Goal: Obtain resource: Obtain resource

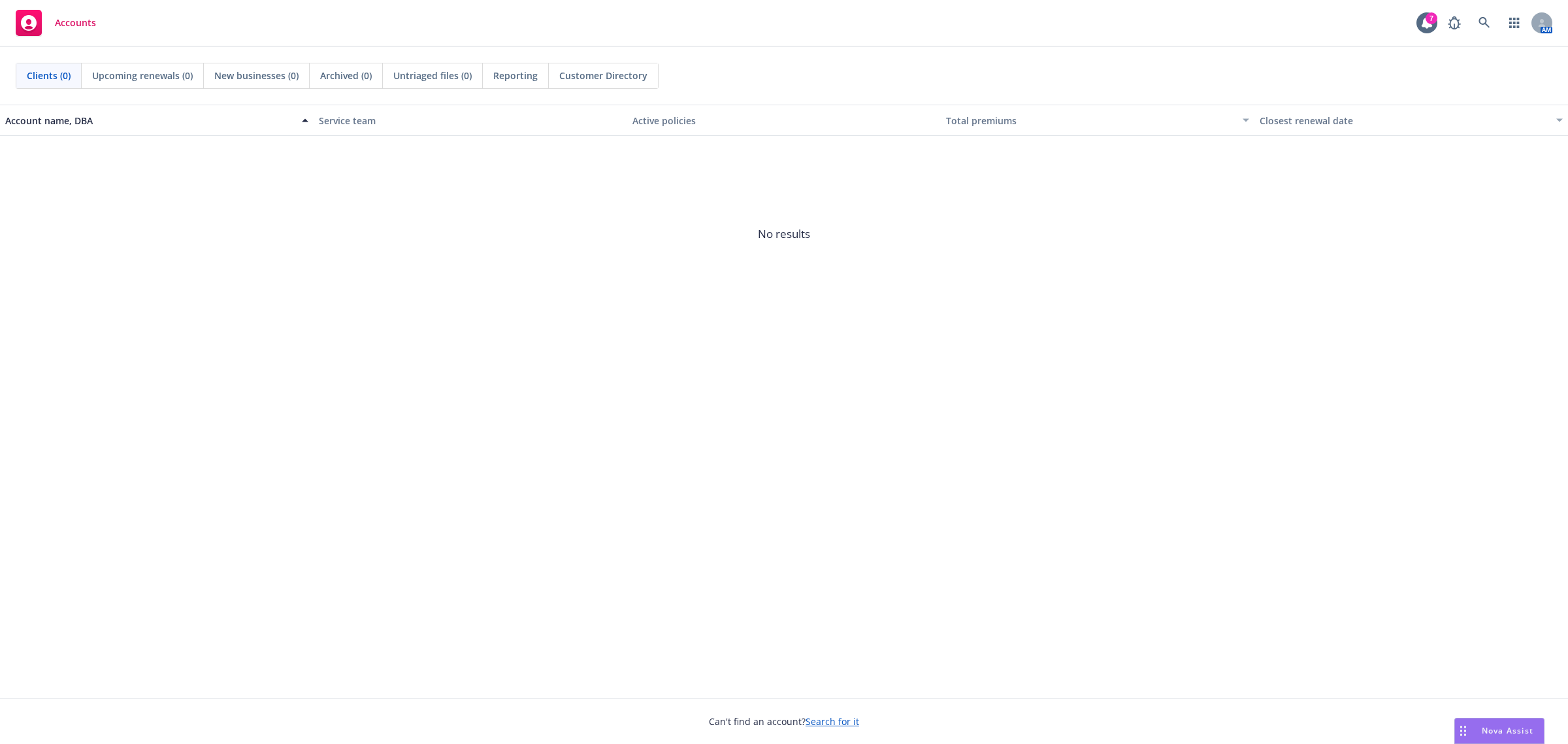
click at [1493, 731] on span "Nova Assist" at bounding box center [1507, 731] width 52 height 11
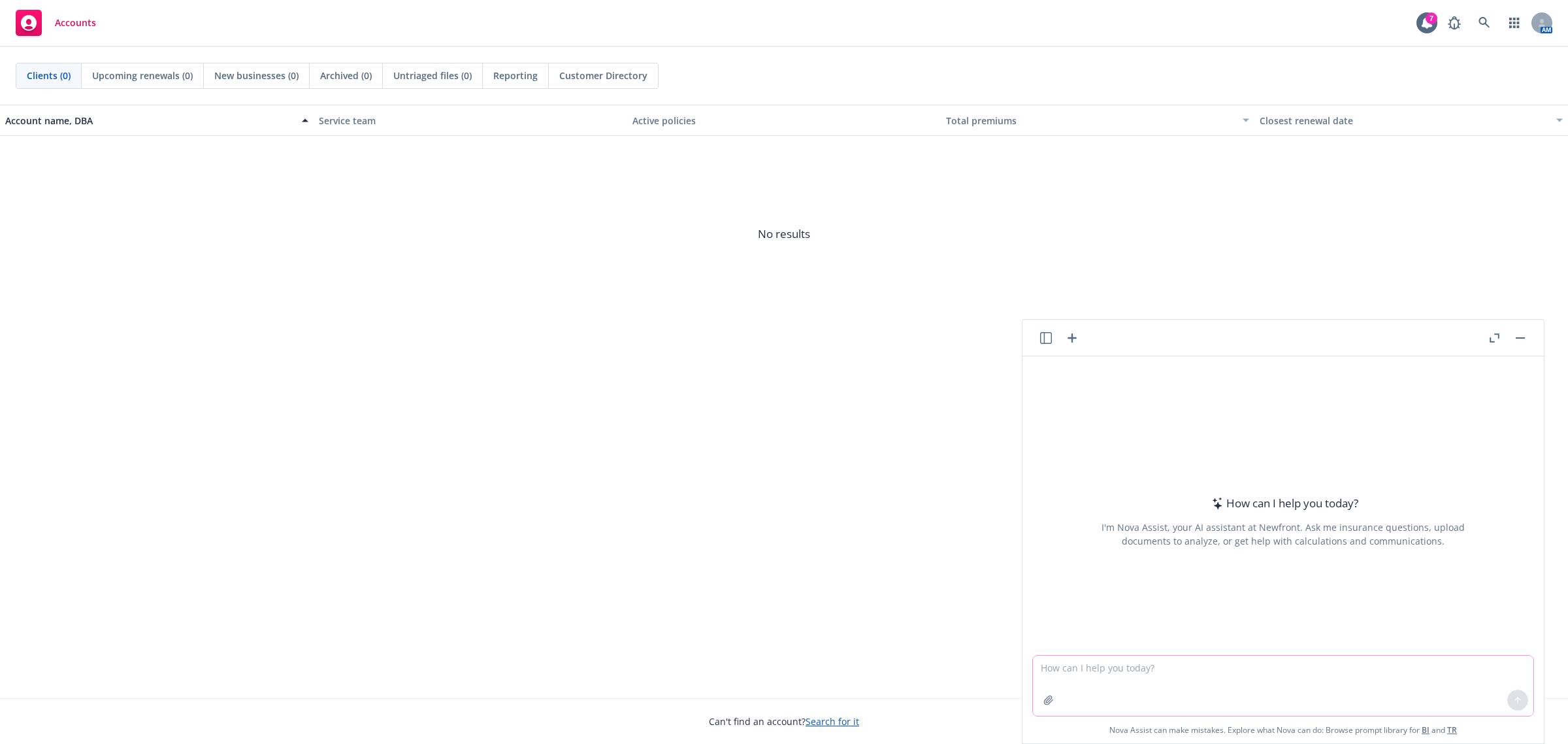
click at [1324, 677] on textarea at bounding box center [1283, 686] width 500 height 60
click at [1043, 704] on icon "button" at bounding box center [1048, 700] width 10 height 10
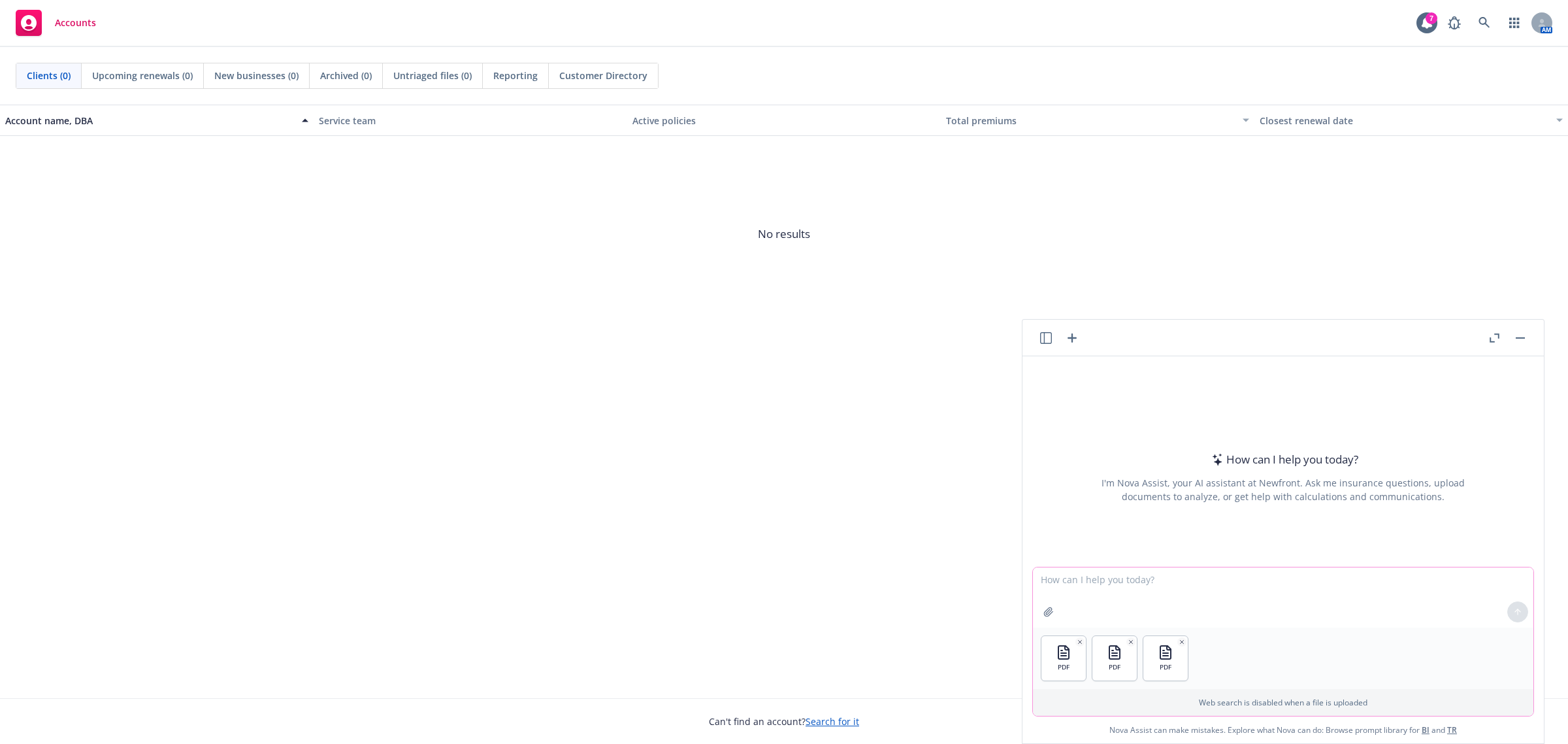
click at [1046, 618] on button "button" at bounding box center [1049, 612] width 21 height 21
click at [1114, 575] on textarea at bounding box center [1283, 598] width 500 height 60
click at [1099, 579] on textarea at bounding box center [1283, 598] width 500 height 60
paste textarea "Lor ip d sitametc adipiscingel seddoei te incidi utlabore. E’d magnaal en admin…"
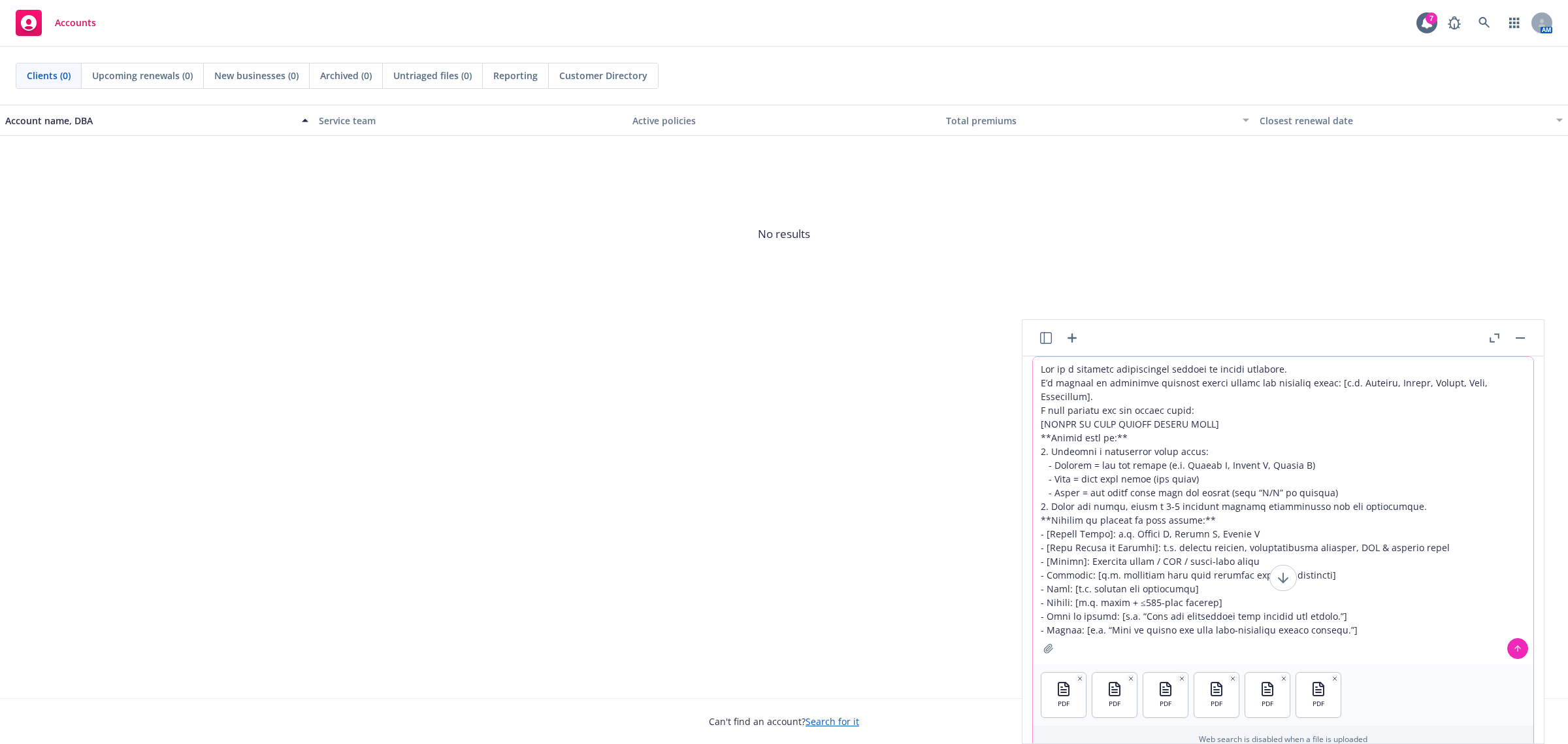
drag, startPoint x: 1148, startPoint y: 384, endPoint x: 1248, endPoint y: 390, distance: 100.2
click at [1248, 390] on textarea at bounding box center [1283, 511] width 500 height 307
drag, startPoint x: 1037, startPoint y: 399, endPoint x: 1239, endPoint y: 390, distance: 202.2
click at [1239, 390] on textarea at bounding box center [1283, 511] width 500 height 307
drag, startPoint x: 1108, startPoint y: 413, endPoint x: 1157, endPoint y: 413, distance: 49.0
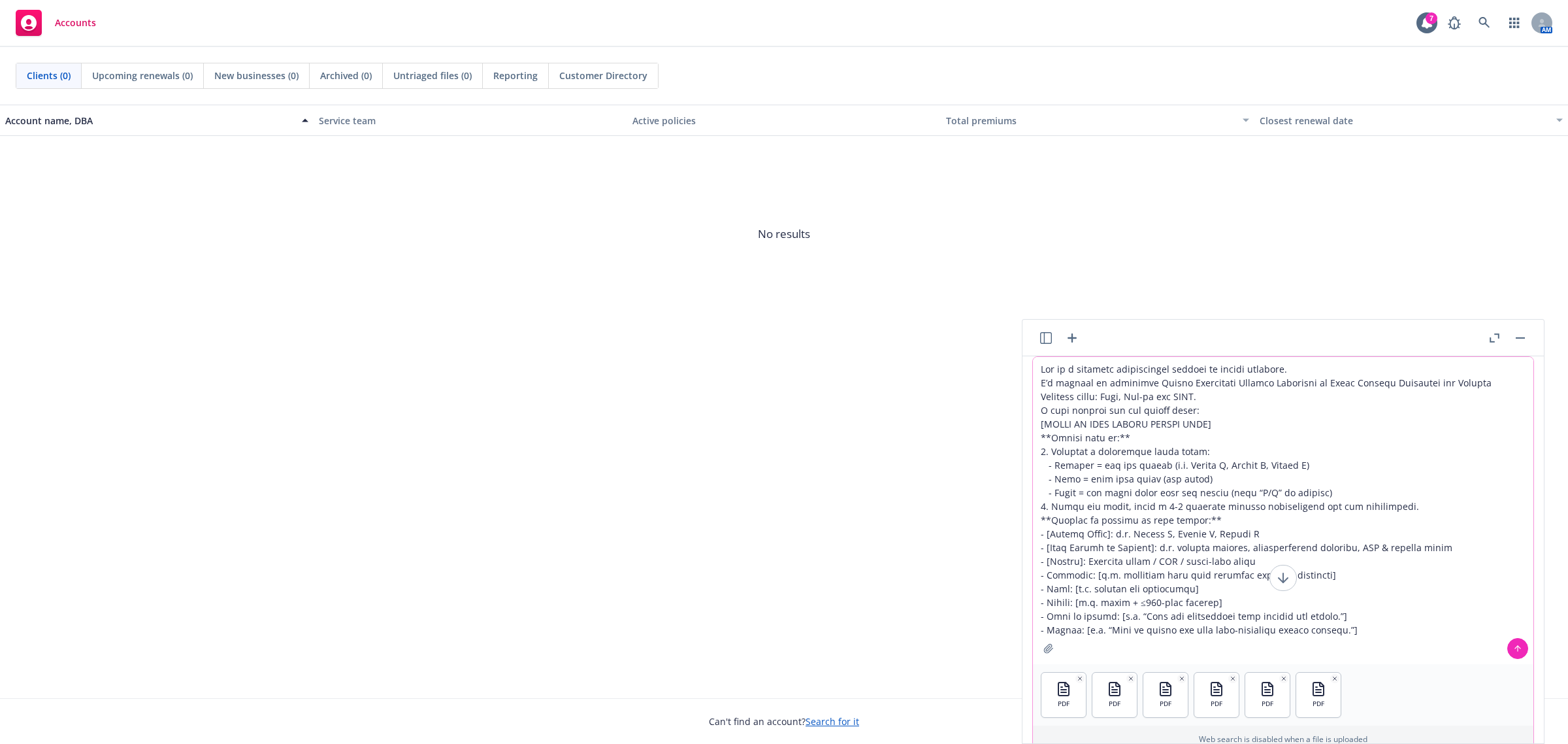
click at [1157, 413] on textarea at bounding box center [1283, 511] width 500 height 307
click at [1213, 425] on textarea at bounding box center [1283, 511] width 500 height 307
drag, startPoint x: 1036, startPoint y: 423, endPoint x: 1246, endPoint y: 422, distance: 210.0
click at [1246, 422] on textarea at bounding box center [1283, 511] width 500 height 307
click at [1052, 414] on textarea at bounding box center [1283, 511] width 500 height 307
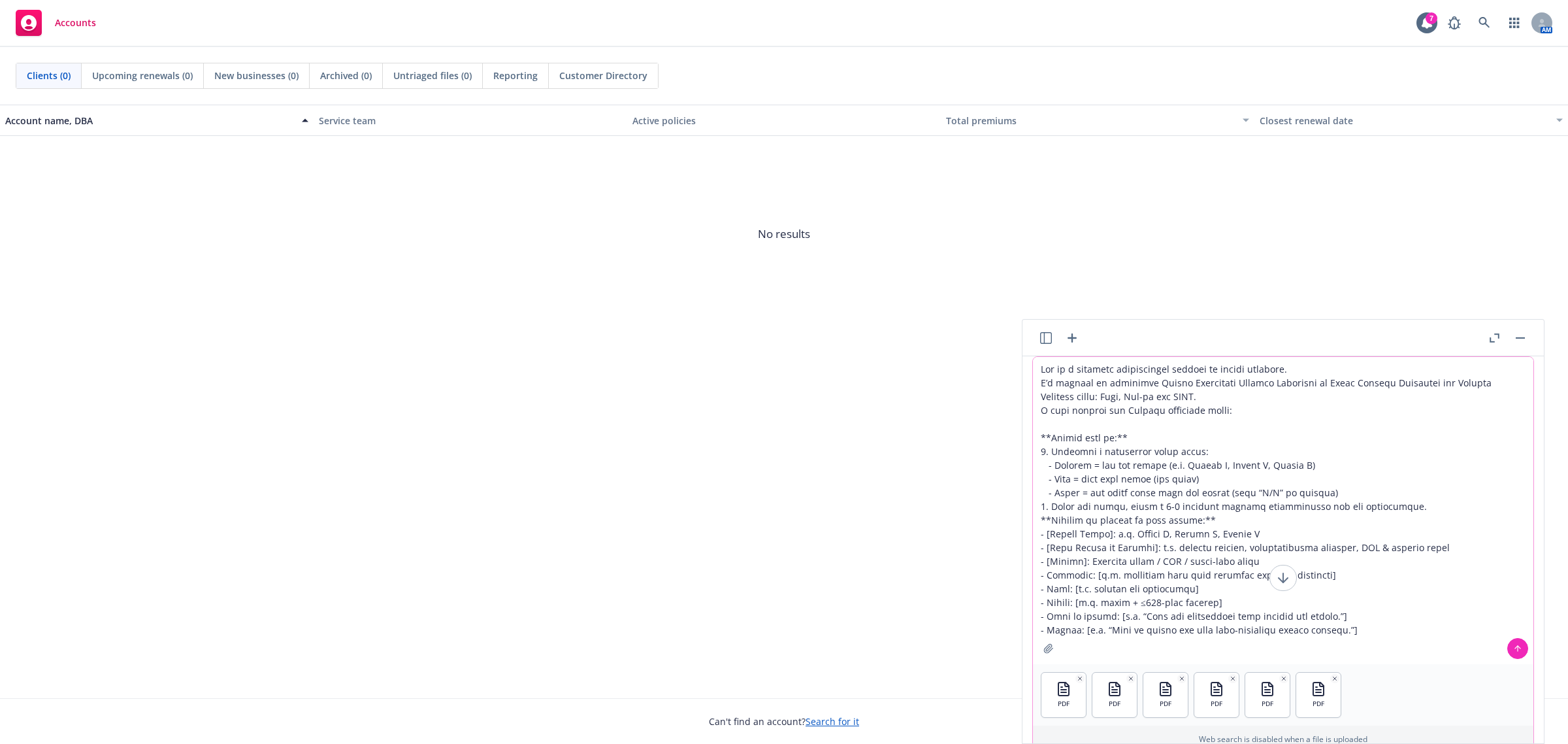
click at [1052, 414] on textarea at bounding box center [1283, 511] width 500 height 307
drag, startPoint x: 1194, startPoint y: 414, endPoint x: 1165, endPoint y: 414, distance: 29.0
click at [1165, 414] on textarea at bounding box center [1283, 511] width 500 height 307
click at [1058, 600] on textarea at bounding box center [1283, 511] width 500 height 307
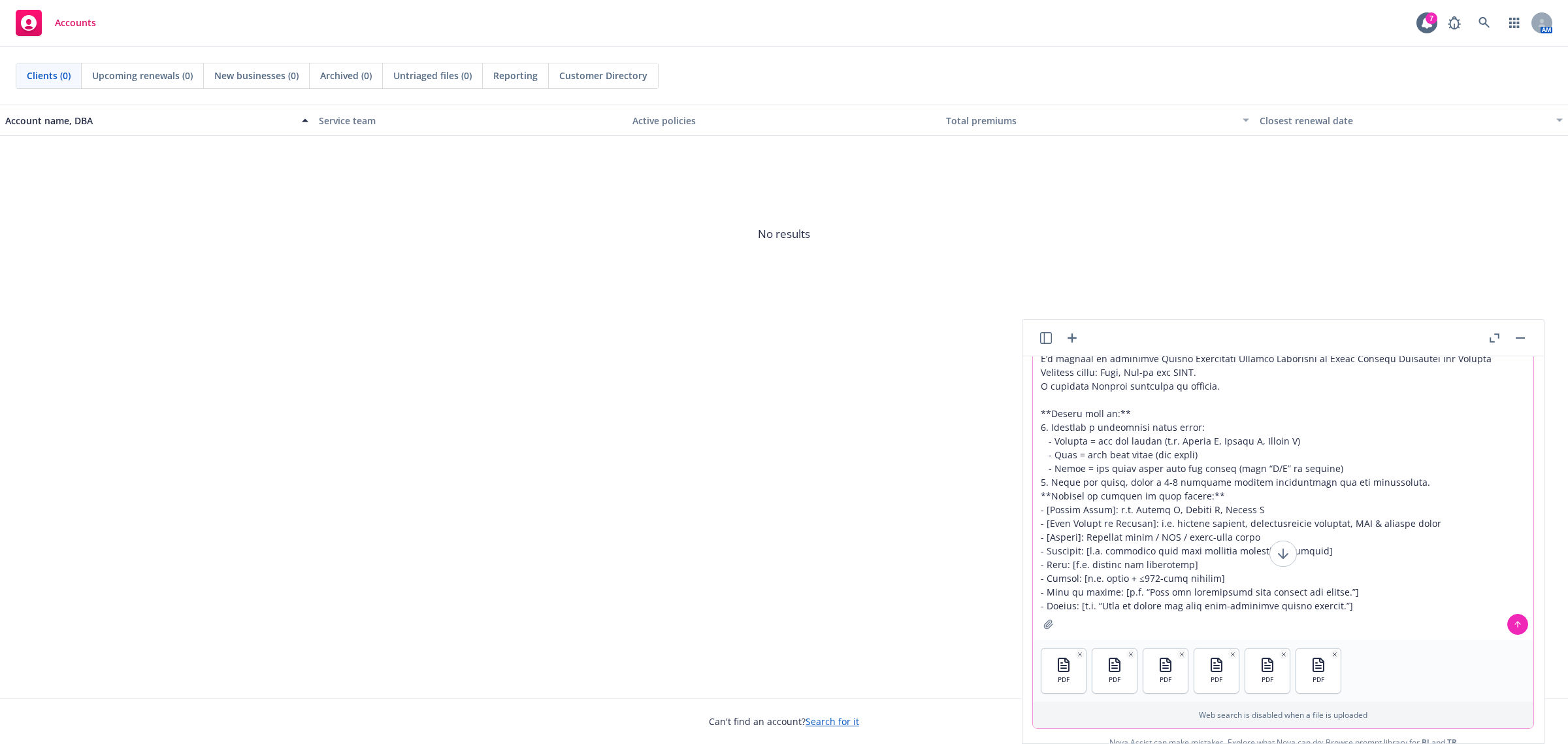
scroll to position [37, 0]
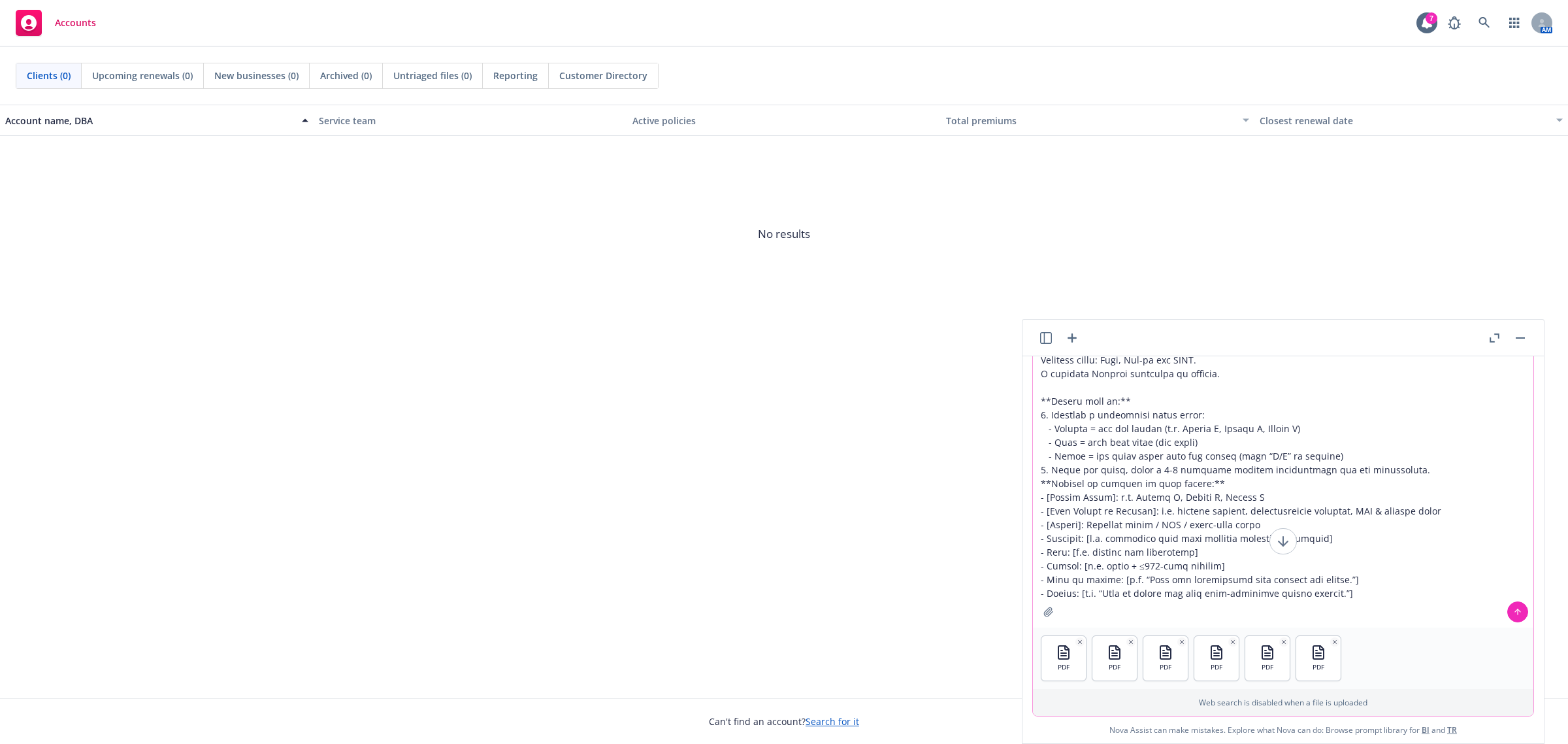
drag, startPoint x: 1187, startPoint y: 430, endPoint x: 1222, endPoint y: 429, distance: 35.0
click at [1222, 429] on textarea at bounding box center [1283, 474] width 500 height 307
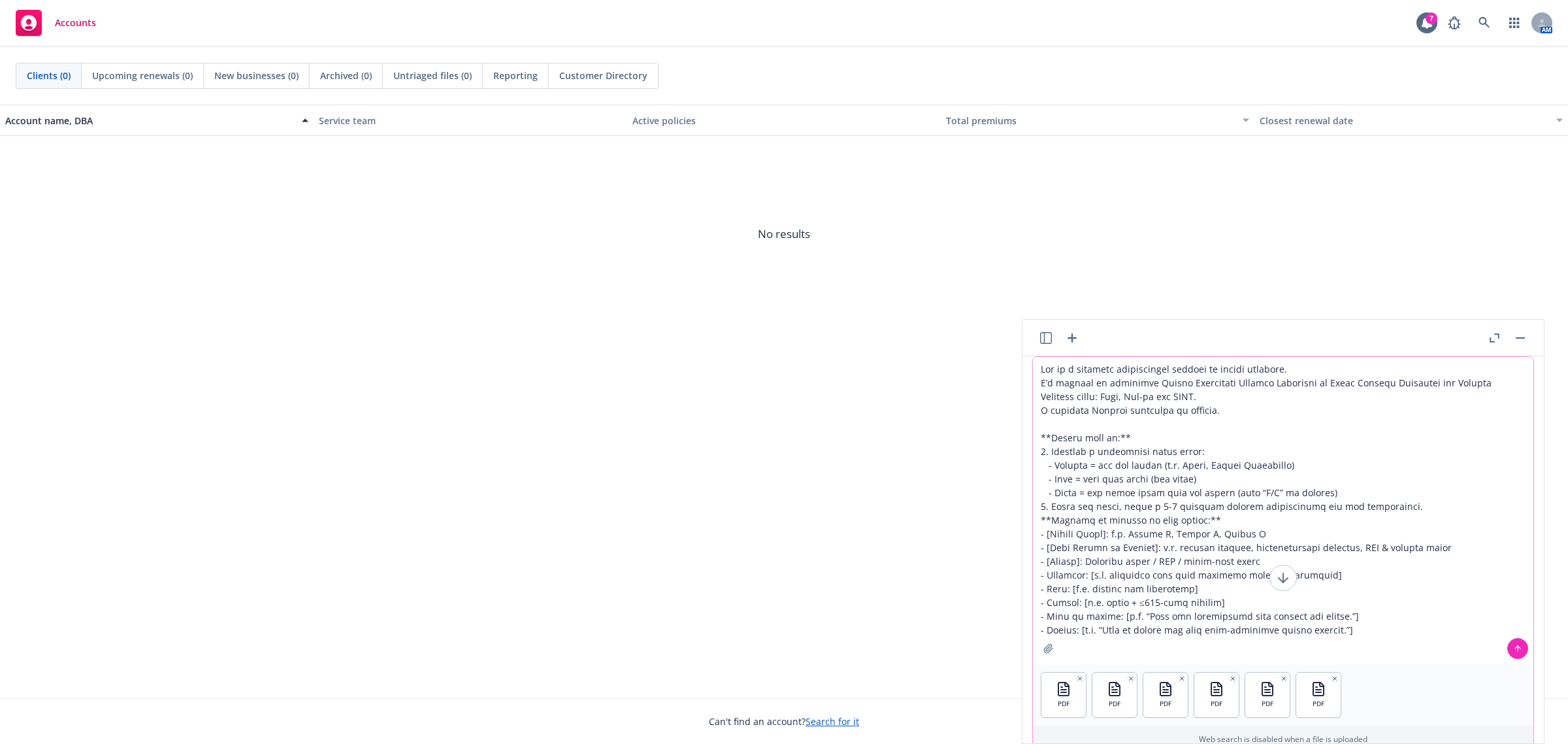
drag, startPoint x: 1152, startPoint y: 478, endPoint x: 1194, endPoint y: 477, distance: 42.0
click at [1194, 477] on textarea at bounding box center [1283, 511] width 500 height 307
drag, startPoint x: 1453, startPoint y: 546, endPoint x: 1031, endPoint y: 523, distance: 422.6
click at [1033, 523] on textarea at bounding box center [1283, 511] width 500 height 307
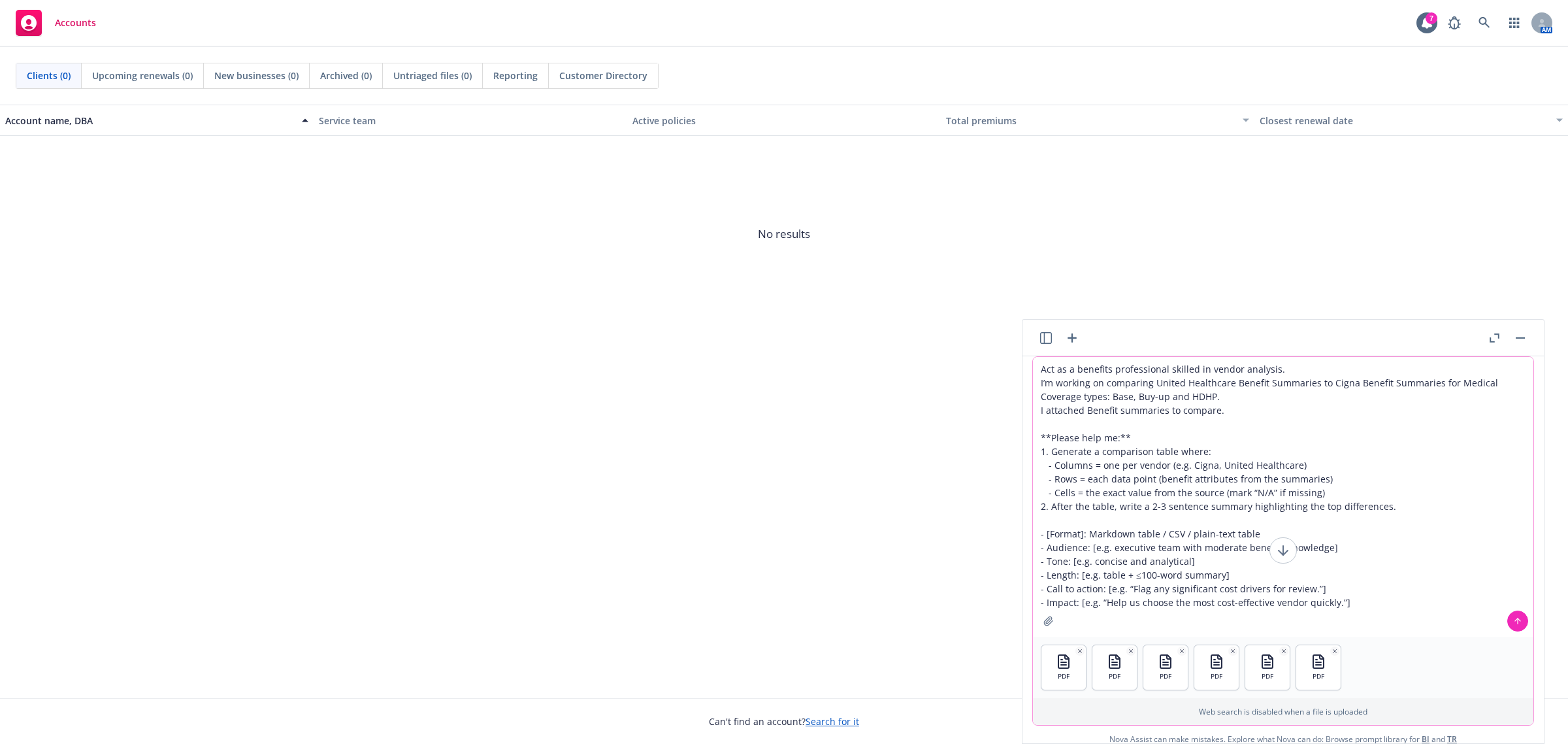
type textarea "Act as a benefits professional skilled in vendor analysis. I’m working on compa…"
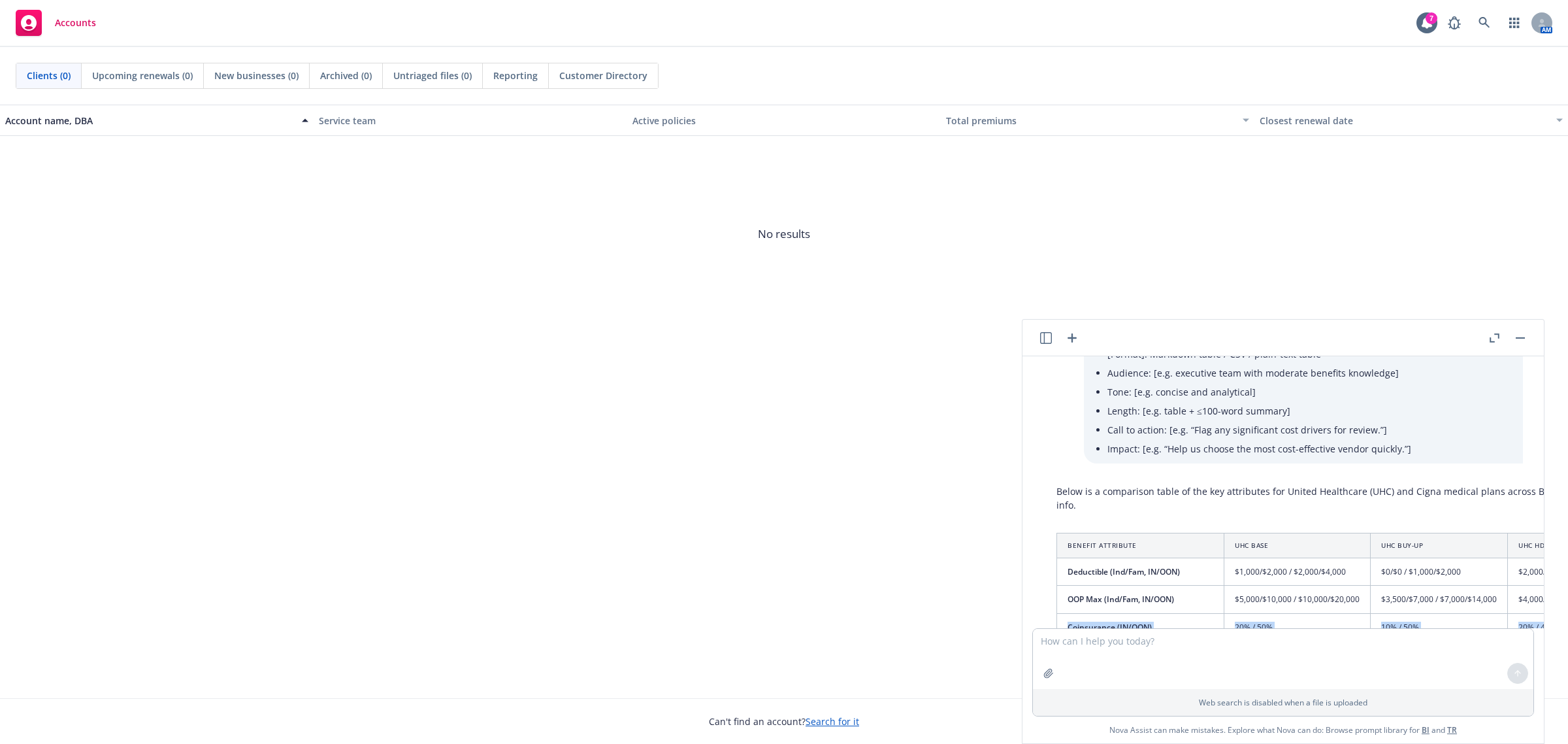
scroll to position [239, 0]
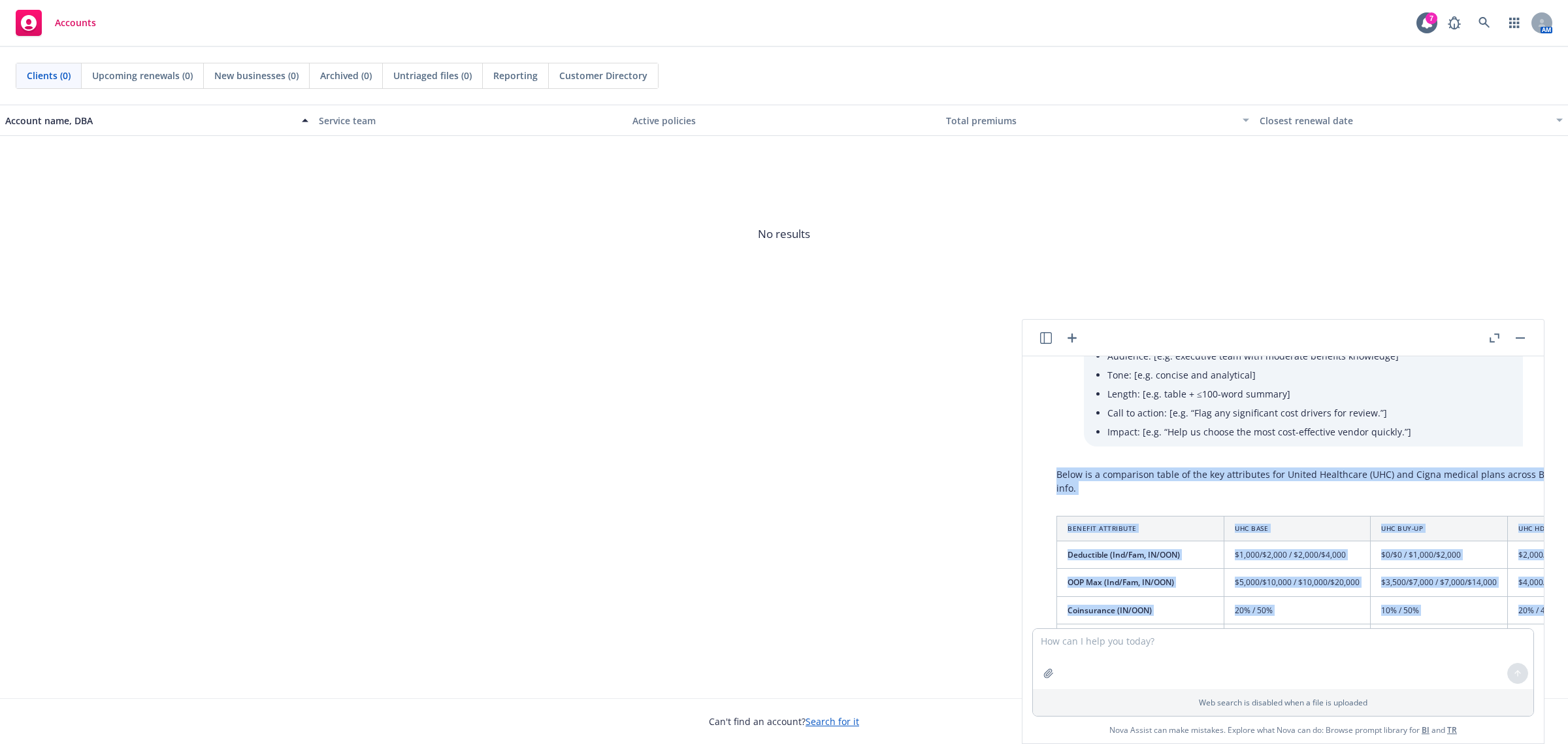
drag, startPoint x: 1125, startPoint y: 575, endPoint x: 1046, endPoint y: 479, distance: 124.3
copy div "Below is a comparison table of the key attributes for United Healthcare (UHC) a…"
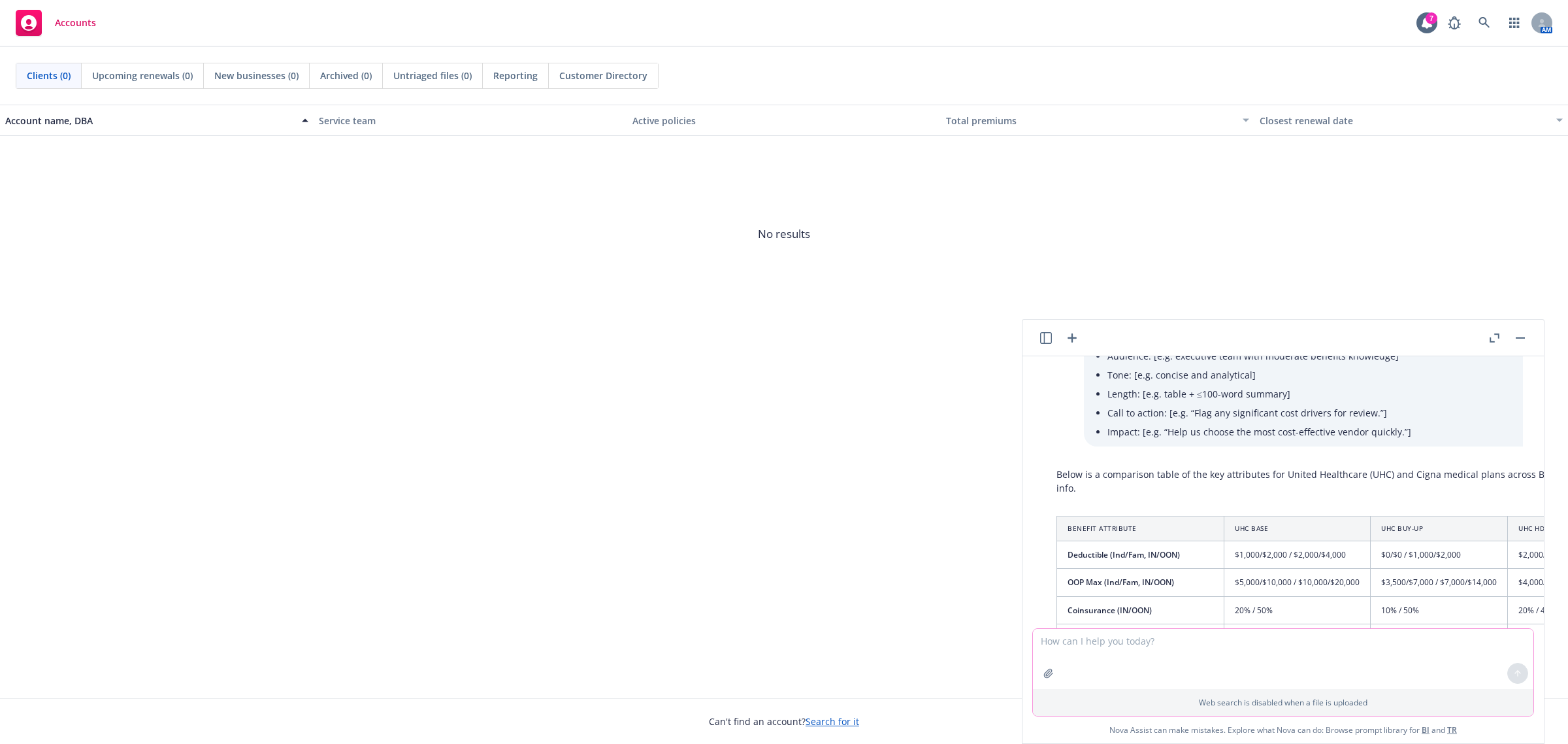
click at [1158, 652] on textarea at bounding box center [1283, 659] width 500 height 60
type textarea "can you create a powerpoint file so that I can download this?"
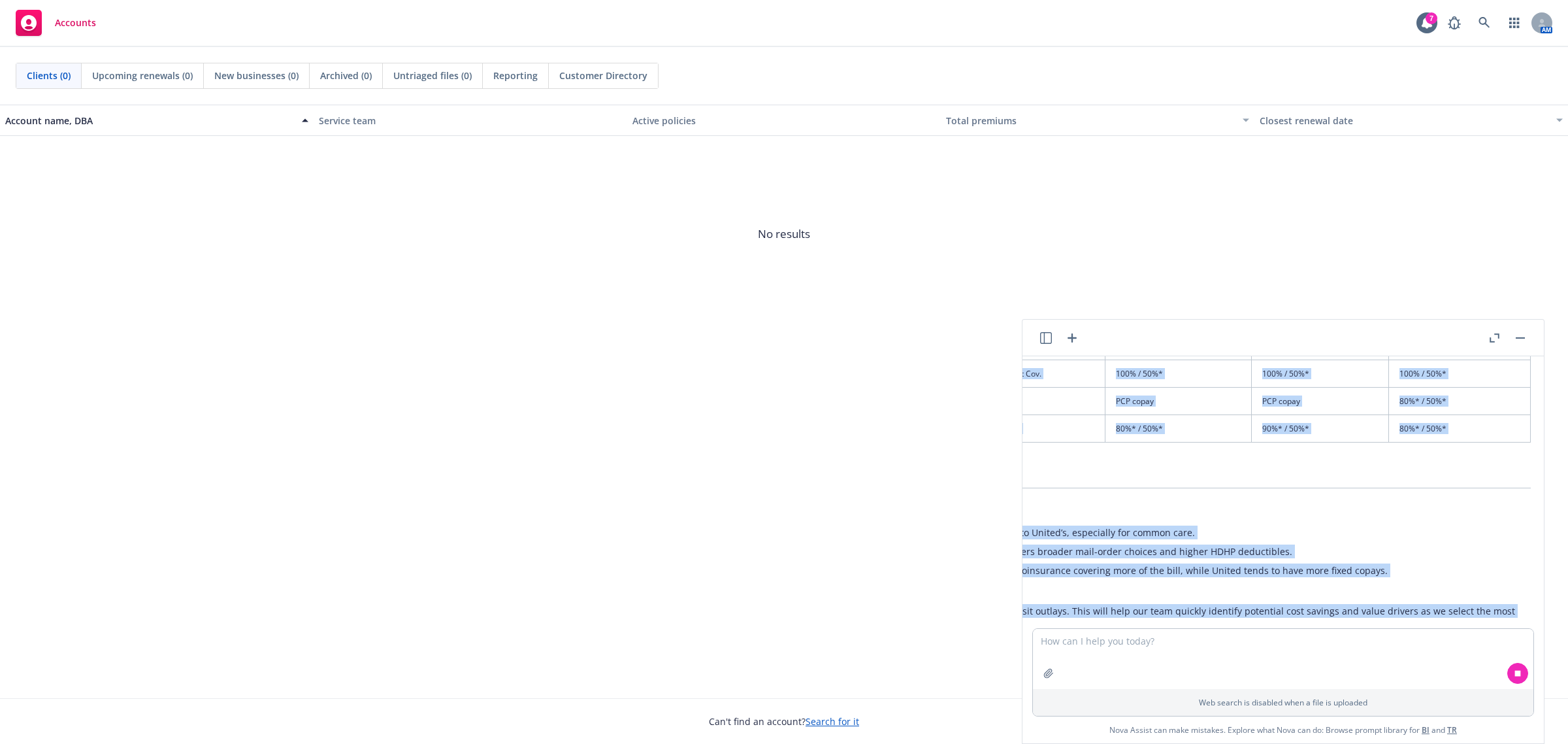
scroll to position [844, 567]
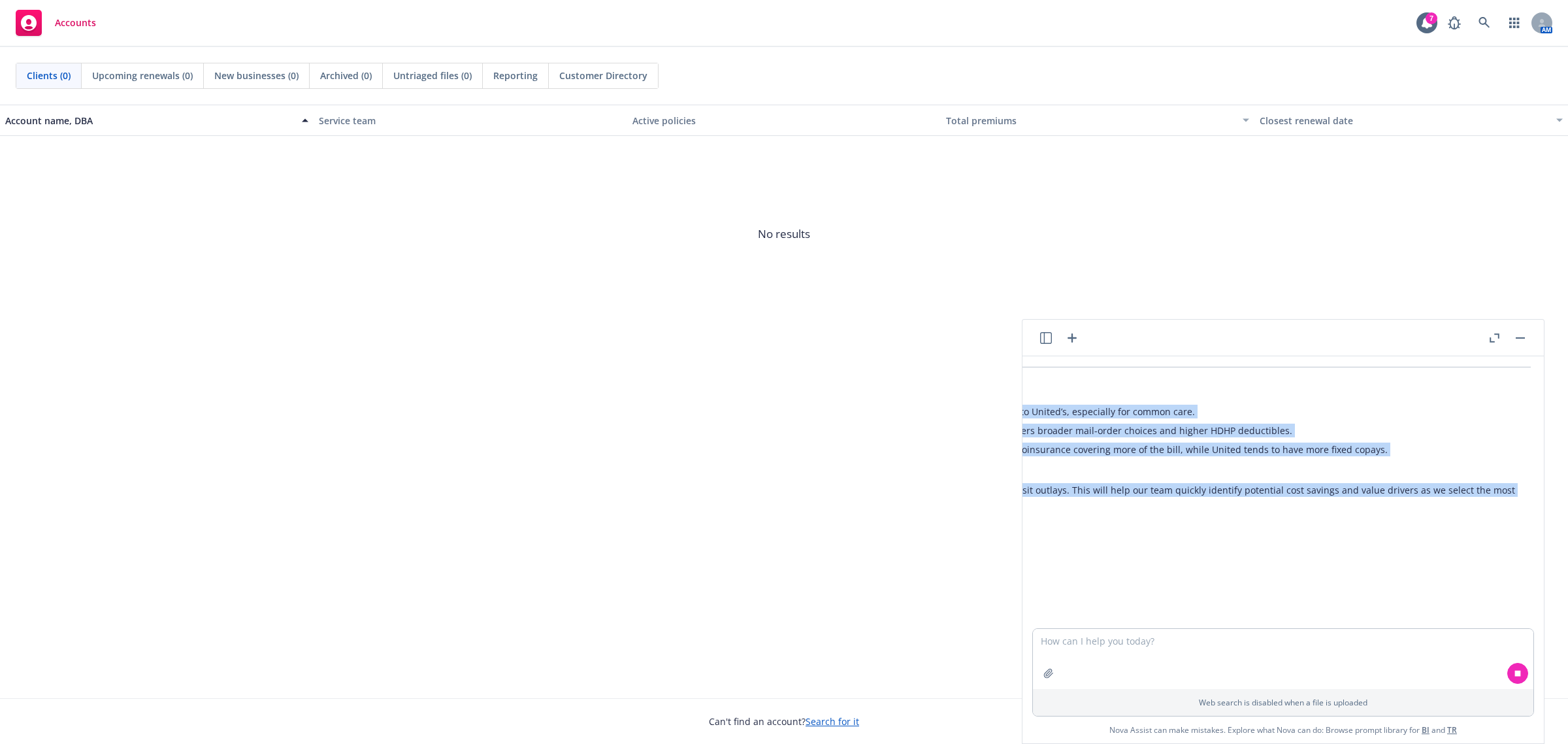
drag, startPoint x: 1057, startPoint y: 495, endPoint x: 1479, endPoint y: 580, distance: 430.5
click at [1479, 580] on div "pdf 2025 Cigna HDHP Benefit Summary Seesaw Learning (1).pdf pdf 2025 Cigna Buy …" at bounding box center [1283, 492] width 522 height 272
copy div "Below is a comparison table of the key attributes for United Healthcare (UHC) a…"
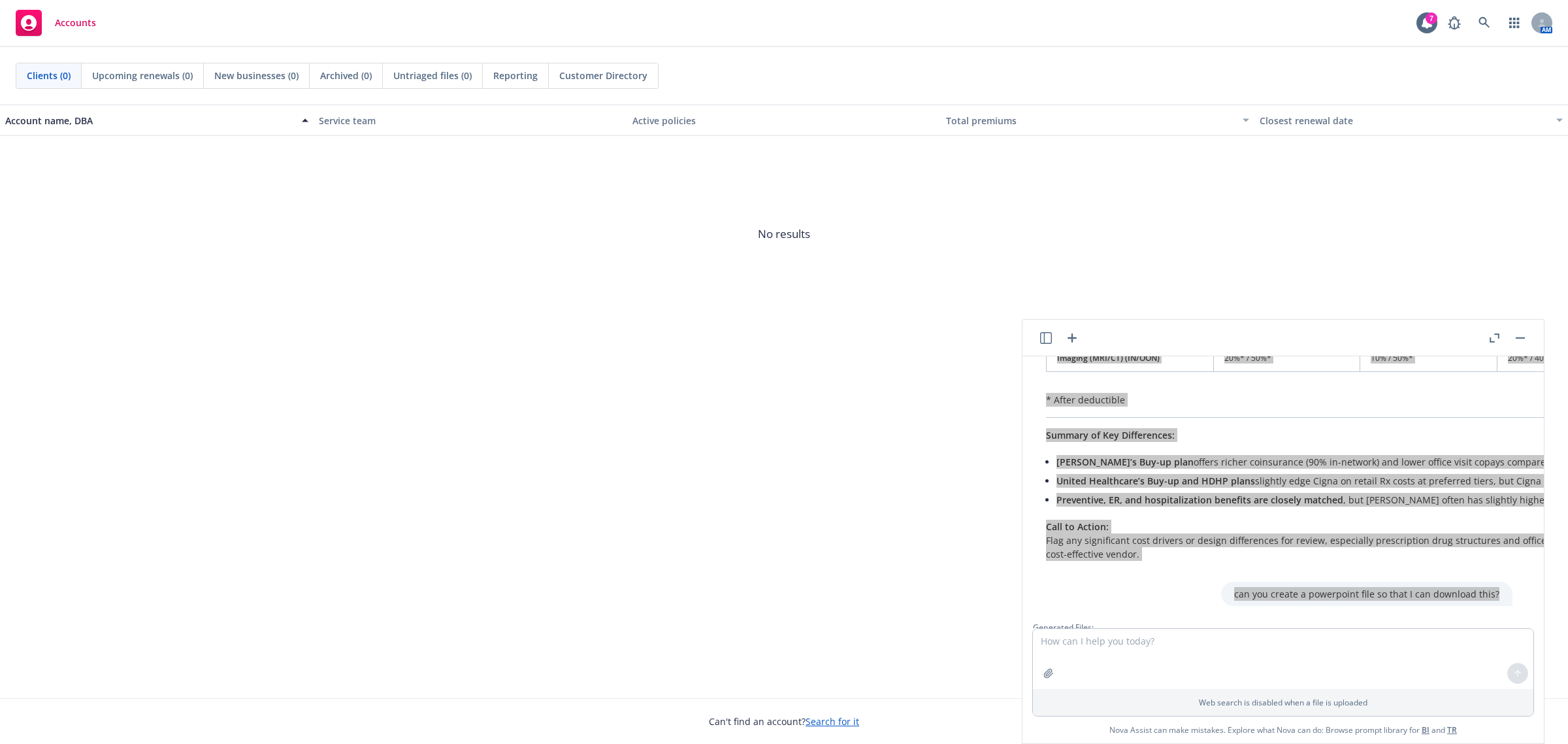
scroll to position [1012, 10]
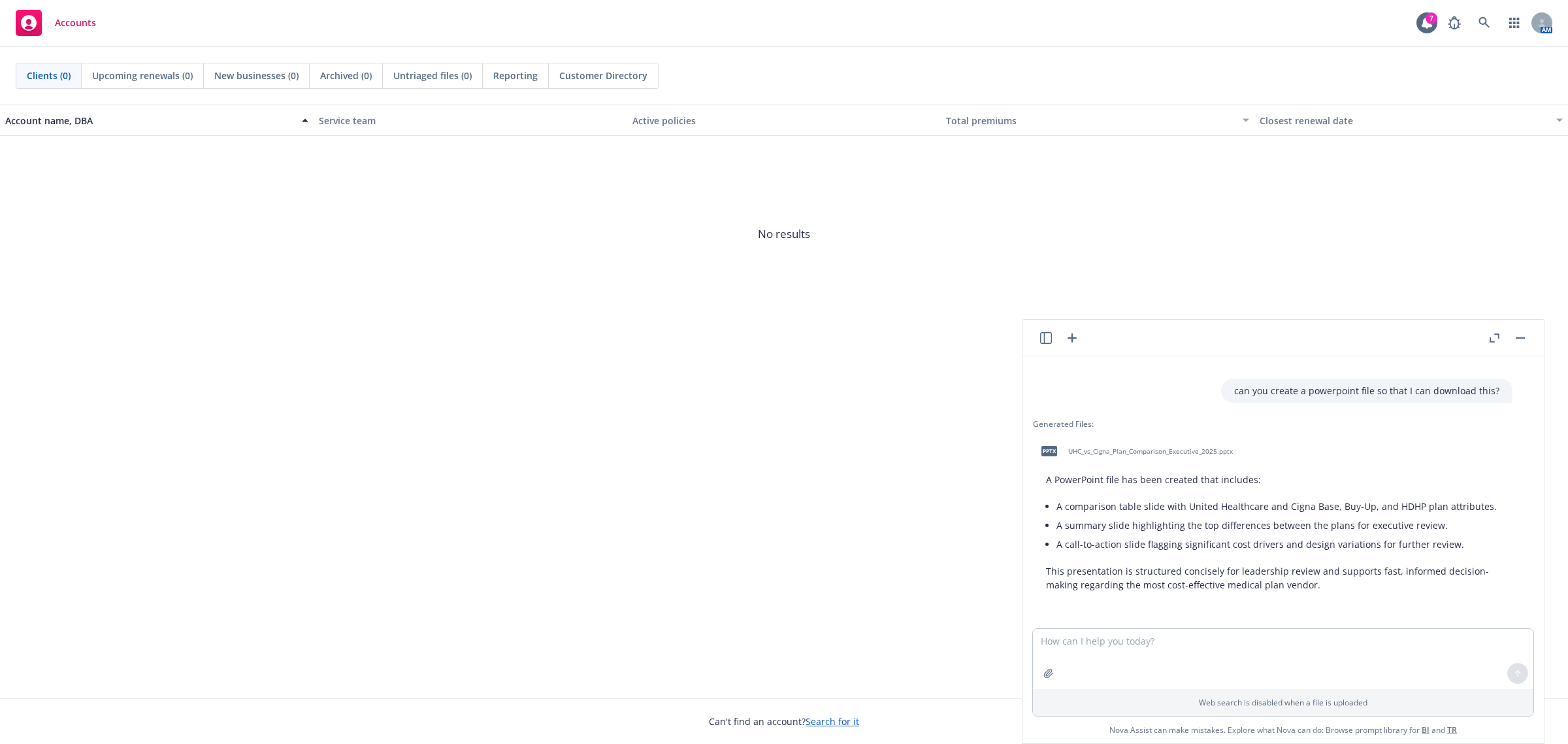
click at [1112, 447] on span "UHC_vs_Cigna_Plan_Comparison_Executive_2025.pptx" at bounding box center [1151, 451] width 165 height 8
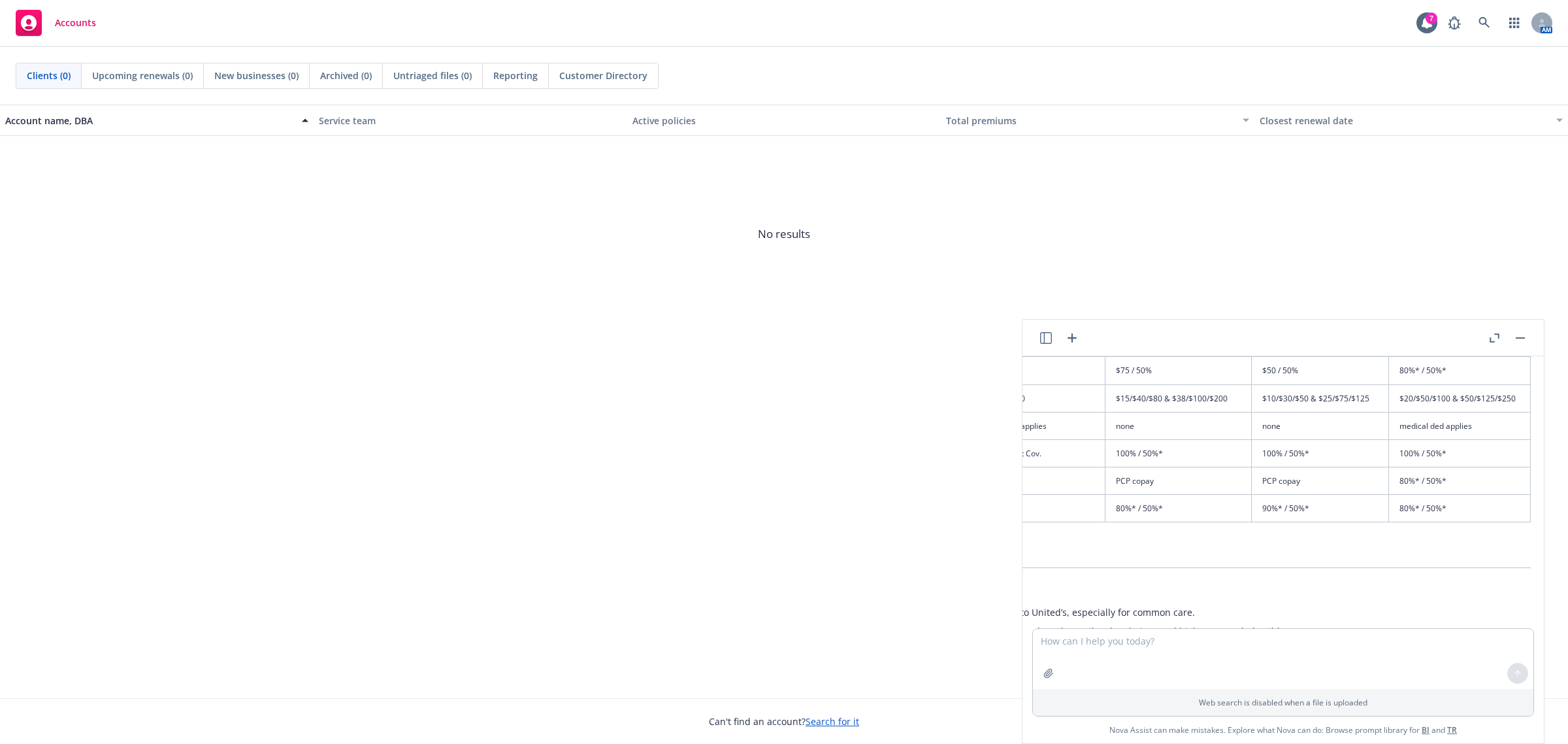
scroll to position [647, 567]
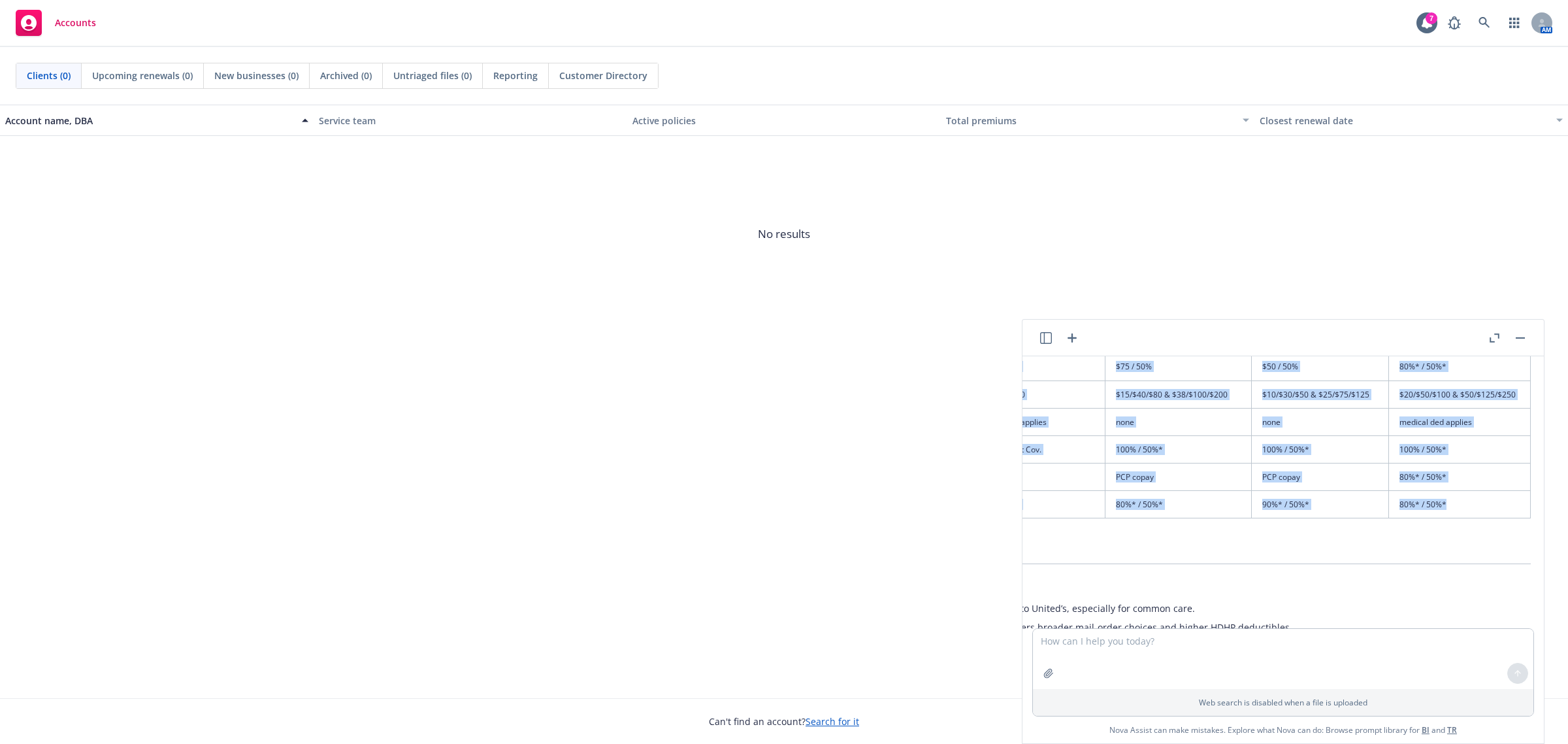
drag, startPoint x: 1056, startPoint y: 393, endPoint x: 1442, endPoint y: 490, distance: 398.0
click at [1442, 490] on table "Benefit Attribute UHC Base UHC Buy-up UHC HDHP Cigna Base Cigna Buy-up Cigna HD…" at bounding box center [1022, 312] width 1019 height 411
copy table "Benefit Attribute UHC Base UHC Buy-up UHC HDHP Cigna Base Cigna Buy-up Cigna HD…"
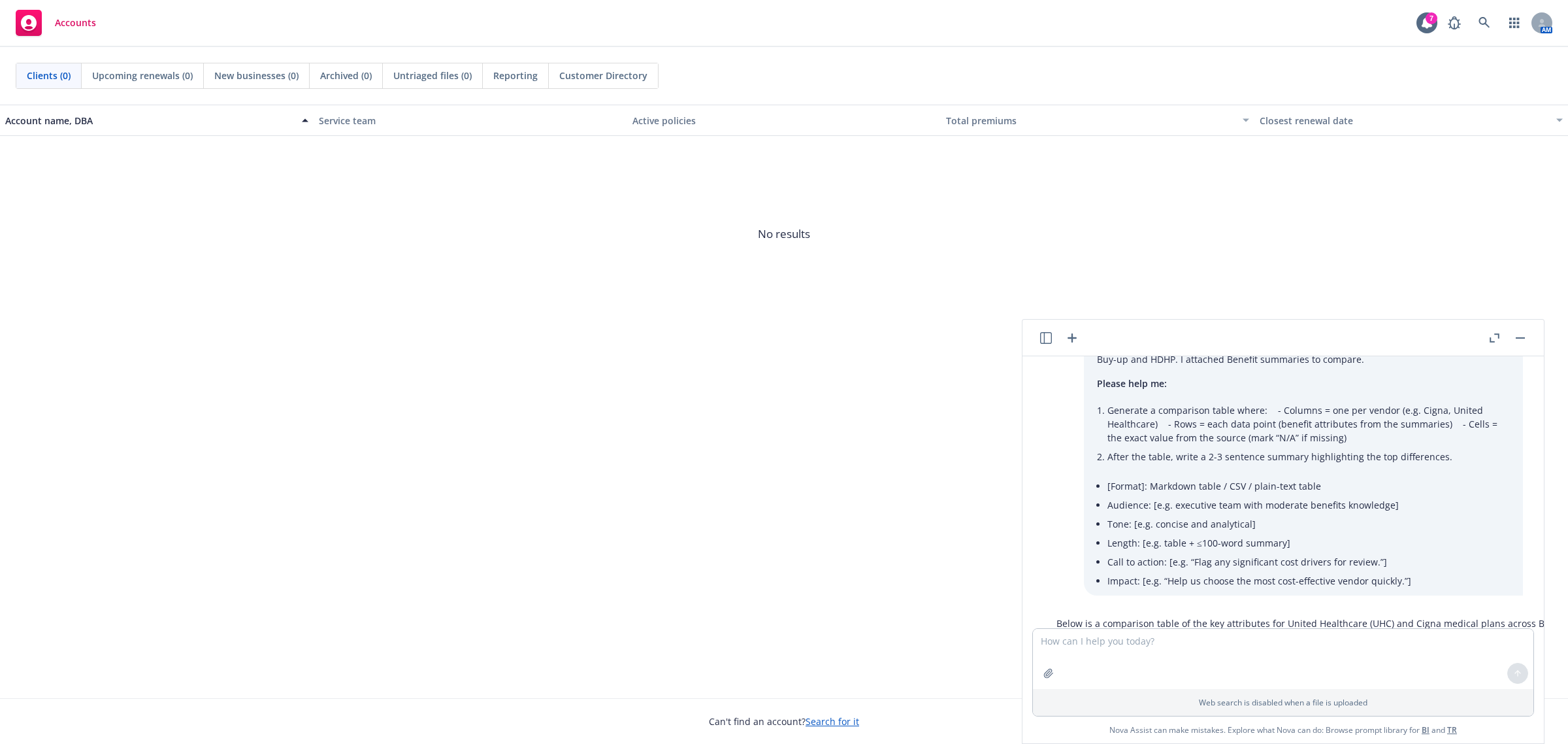
scroll to position [0, 0]
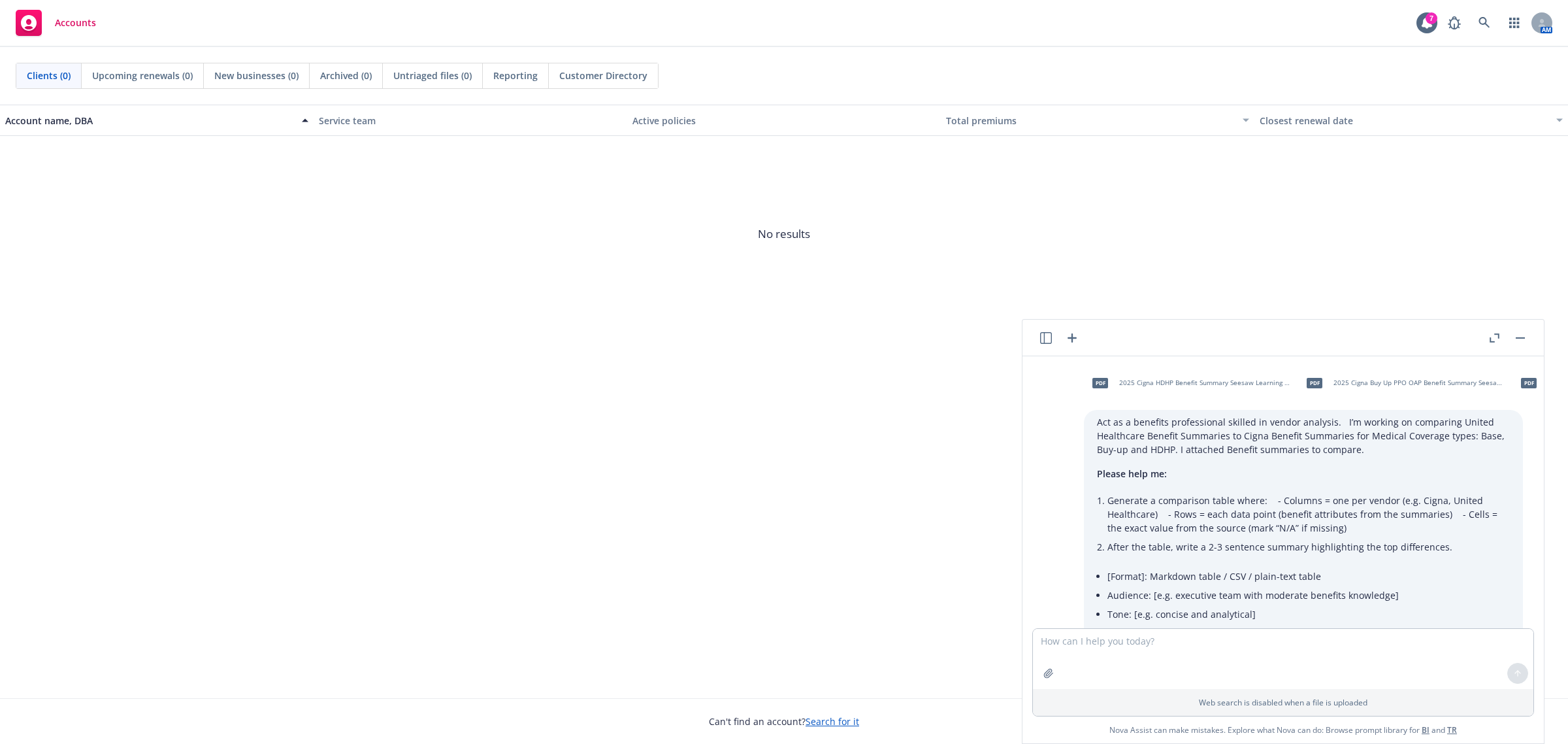
drag, startPoint x: 1388, startPoint y: 525, endPoint x: 1044, endPoint y: 415, distance: 361.2
click at [1044, 415] on div "pdf 2025 Cigna HDHP Benefit Summary Seesaw Learning (1).pdf pdf 2025 Cigna Buy …" at bounding box center [1283, 526] width 500 height 319
copy div "Act as a benefits professional skilled in vendor analysis. I’m working on compa…"
click at [1077, 652] on textarea at bounding box center [1283, 659] width 500 height 60
paste textarea "Act as a benefits professional skilled in vendor analysis. I’m working on compa…"
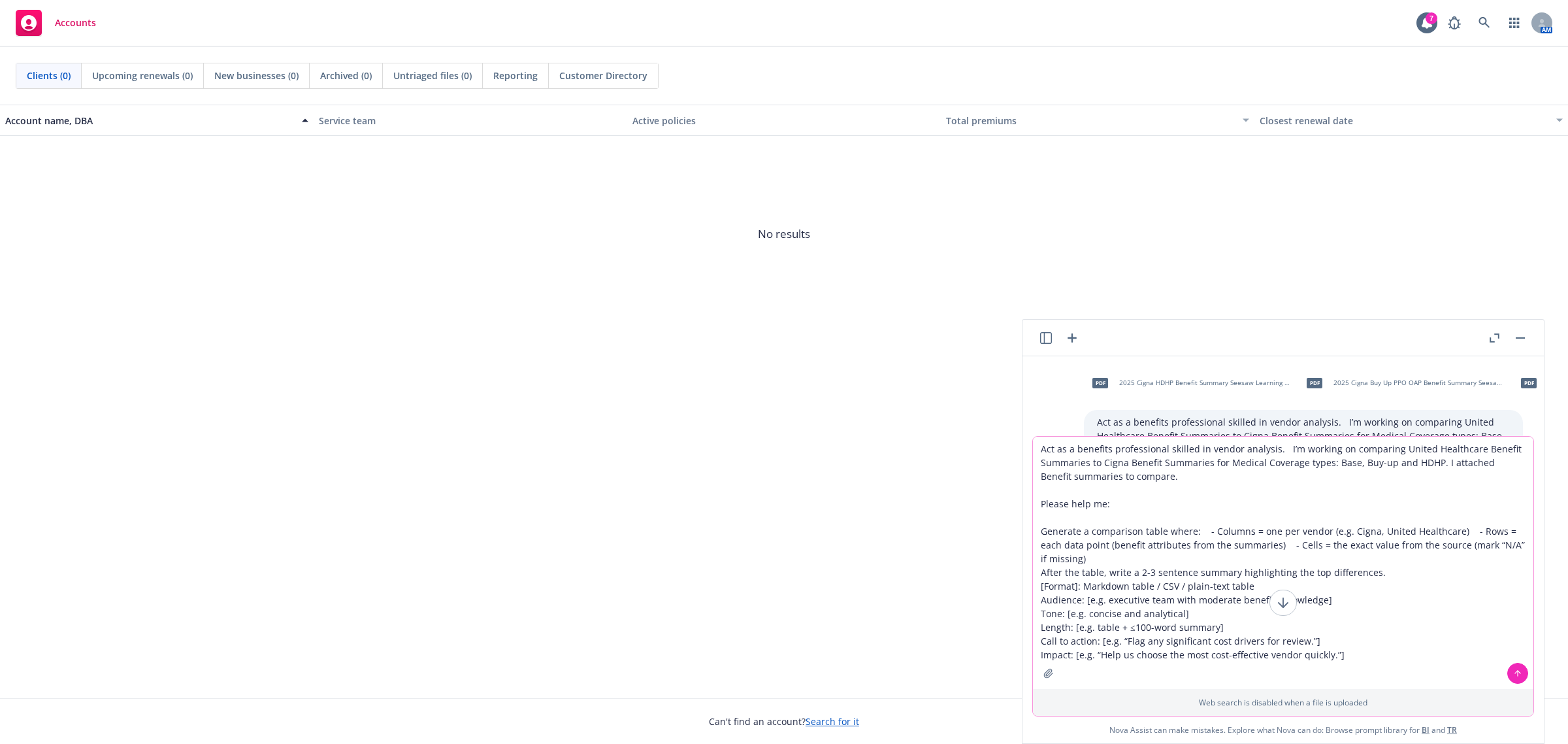
click at [1213, 446] on textarea "Act as a benefits professional skilled in vendor analysis. I’m working on compa…" at bounding box center [1283, 562] width 500 height 252
click at [1460, 528] on textarea "Act as a benefits professional skilled in plan analysis. I’m working on compari…" at bounding box center [1283, 562] width 500 height 252
click at [1044, 674] on icon "button" at bounding box center [1048, 673] width 8 height 8
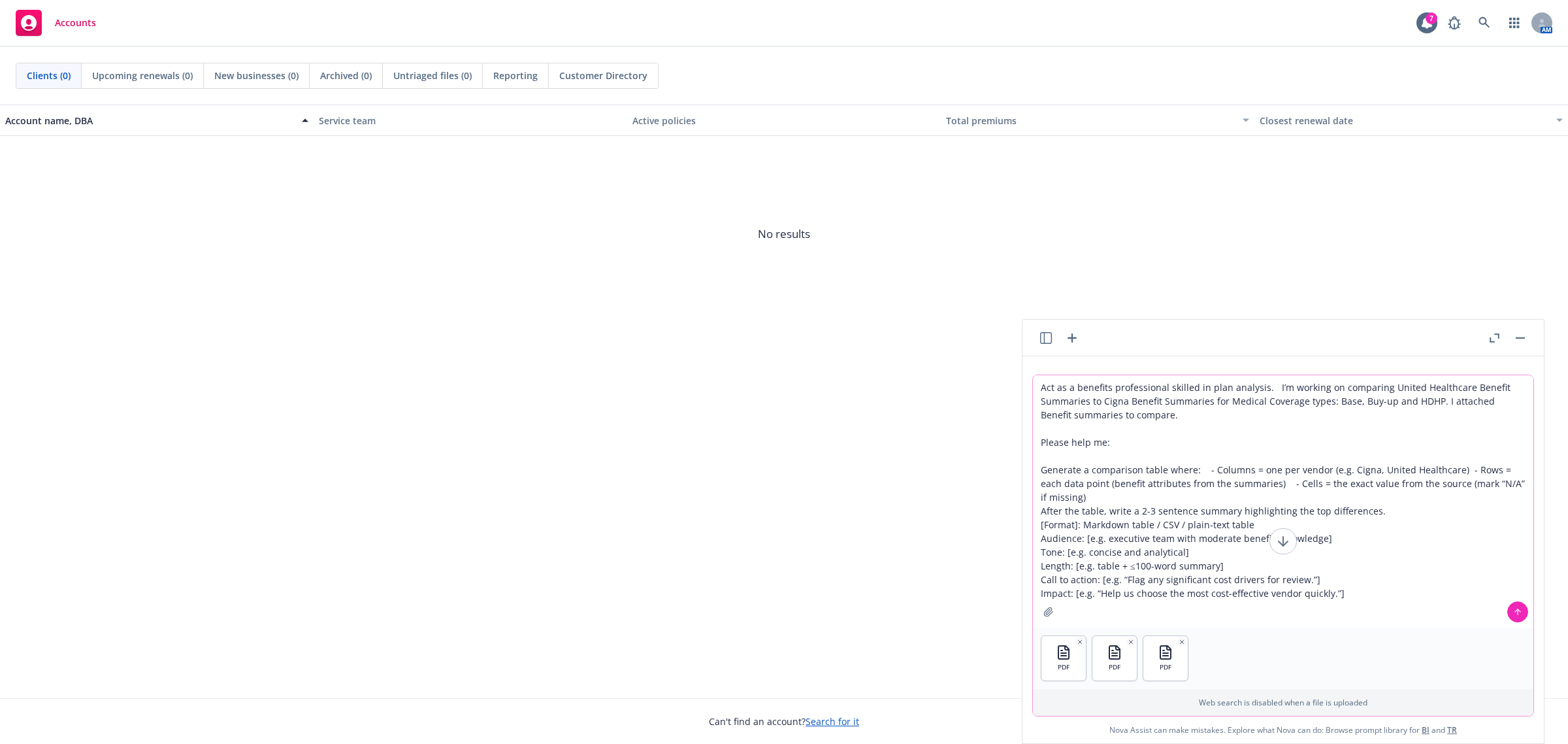
click at [1154, 415] on textarea "Act as a benefits professional skilled in plan analysis. I’m working on compari…" at bounding box center [1283, 500] width 500 height 252
click at [1071, 524] on textarea "Act as a benefits professional skilled in plan analysis. I’m working on compari…" at bounding box center [1283, 500] width 500 height 252
drag, startPoint x: 1244, startPoint y: 524, endPoint x: 1033, endPoint y: 525, distance: 211.0
click at [1033, 525] on textarea "Act as a benefits professional skilled in plan analysis. I’m working on compari…" at bounding box center [1283, 500] width 500 height 252
click at [1101, 538] on textarea "Act as a benefits professional skilled in plan analysis. I’m working on compari…" at bounding box center [1283, 500] width 500 height 252
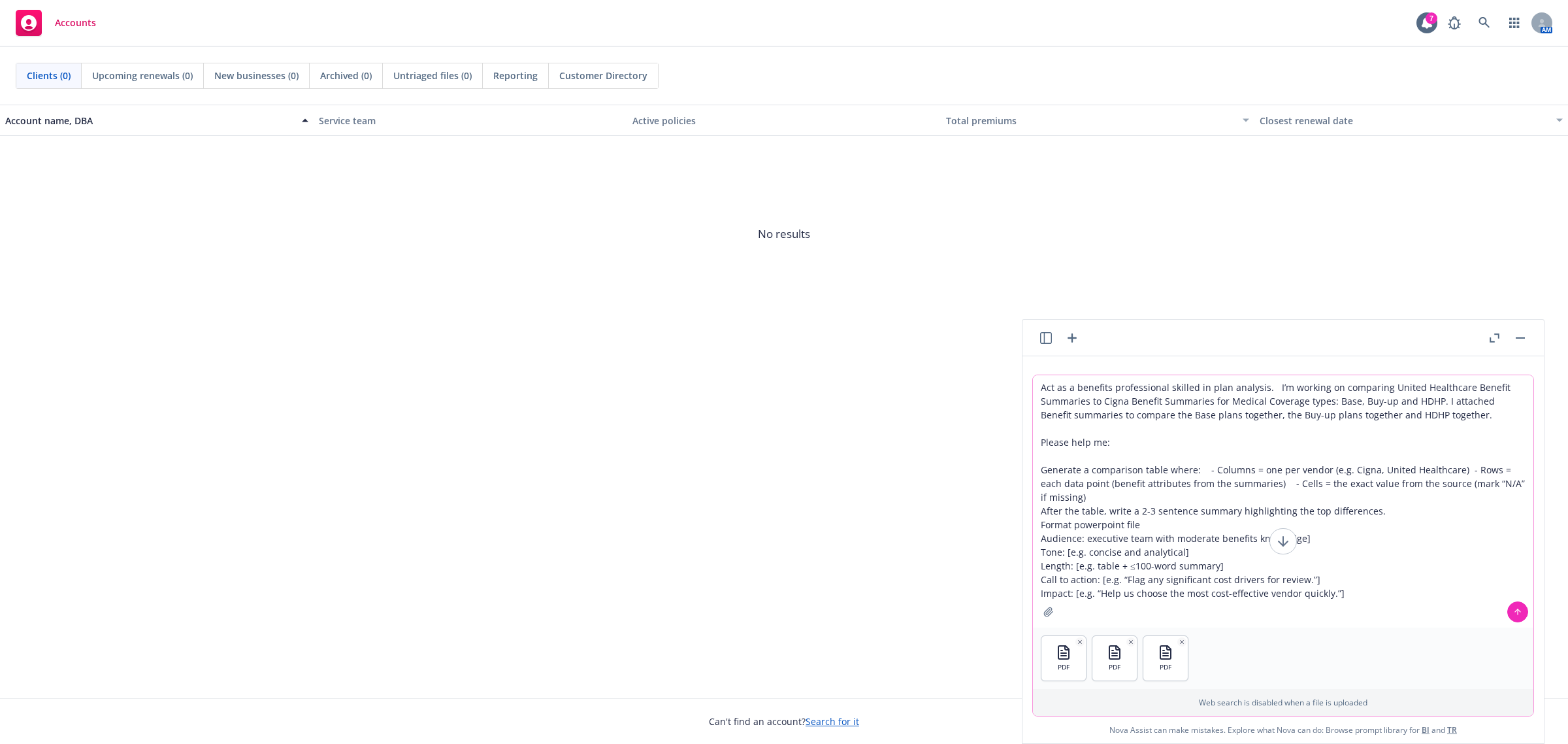
click at [1210, 553] on textarea "Act as a benefits professional skilled in plan analysis. I’m working on compari…" at bounding box center [1283, 500] width 500 height 252
click at [1317, 535] on textarea "Act as a benefits professional skilled in plan analysis. I’m working on compari…" at bounding box center [1283, 500] width 500 height 252
drag, startPoint x: 1083, startPoint y: 550, endPoint x: 1062, endPoint y: 552, distance: 21.1
click at [1062, 552] on textarea "Act as a benefits professional skilled in plan analysis. I’m working on compari…" at bounding box center [1283, 500] width 500 height 252
click at [1170, 546] on textarea "Act as a benefits professional skilled in plan analysis. I’m working on compari…" at bounding box center [1283, 500] width 500 height 252
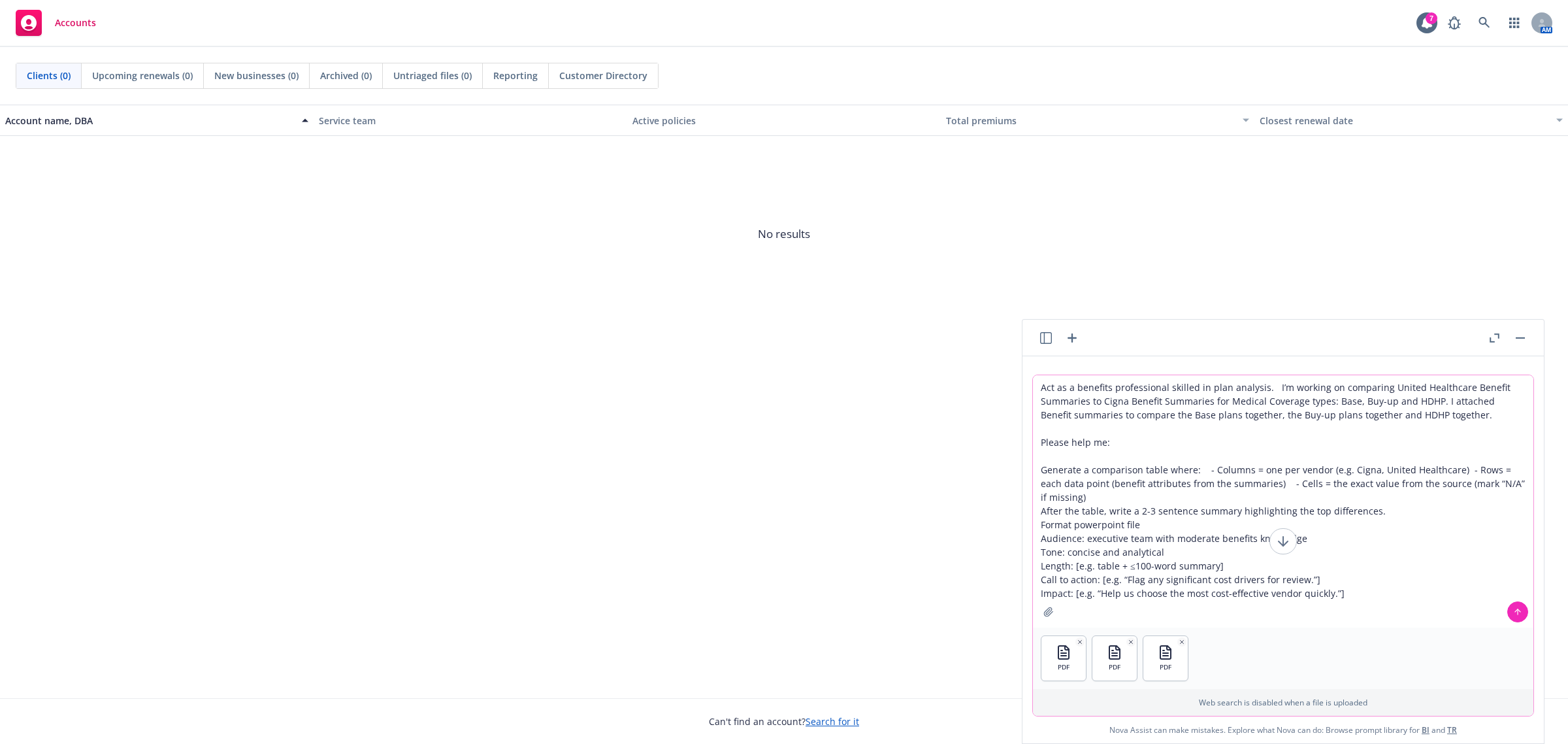
drag, startPoint x: 1216, startPoint y: 562, endPoint x: 1028, endPoint y: 566, distance: 188.0
click at [1033, 566] on textarea "Act as a benefits professional skilled in plan analysis. I’m working on compari…" at bounding box center [1283, 500] width 500 height 252
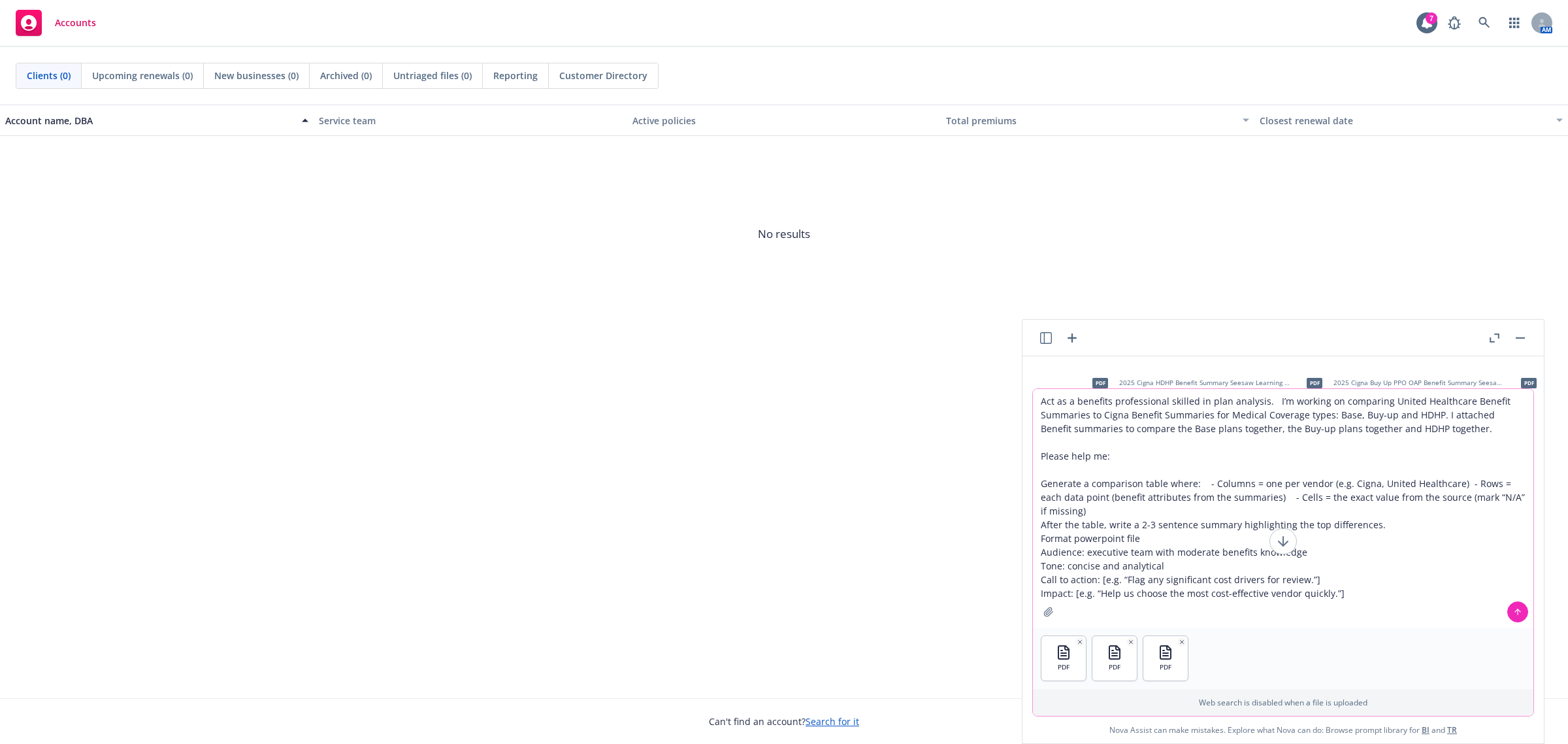
click at [1119, 575] on textarea "Act as a benefits professional skilled in plan analysis. I’m working on compari…" at bounding box center [1283, 508] width 500 height 239
drag, startPoint x: 1178, startPoint y: 576, endPoint x: 1246, endPoint y: 582, distance: 68.3
click at [1246, 582] on textarea "Act as a benefits professional skilled in plan analysis. I’m working on compari…" at bounding box center [1283, 508] width 500 height 239
click at [1287, 579] on textarea "Act as a benefits professional skilled in plan analysis. I’m working on compari…" at bounding box center [1283, 508] width 500 height 239
click at [1095, 598] on textarea "Act as a benefits professional skilled in plan analysis. I’m working on compari…" at bounding box center [1283, 508] width 500 height 239
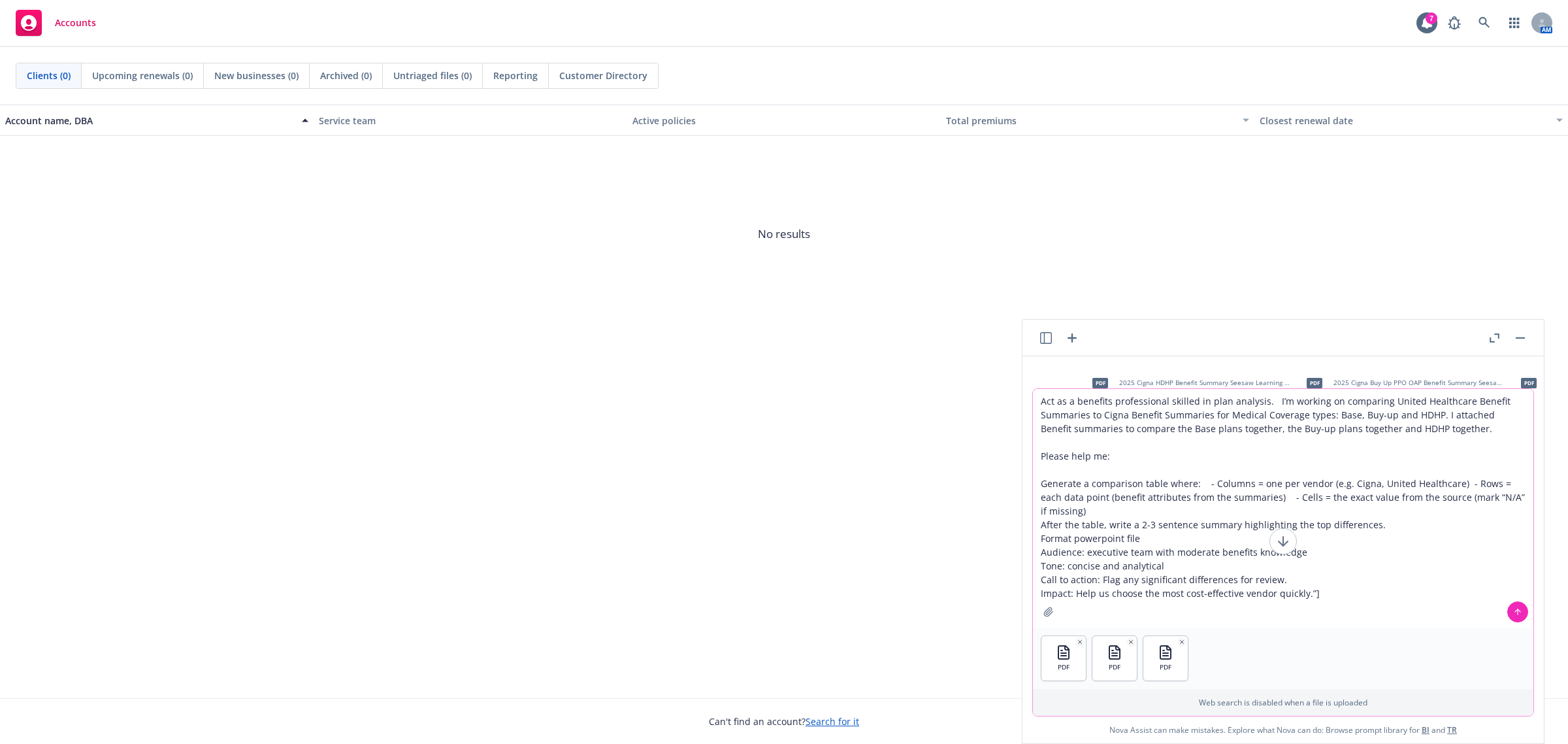
click at [1310, 593] on textarea "Act as a benefits professional skilled in plan analysis. I’m working on compari…" at bounding box center [1283, 508] width 500 height 239
click at [1044, 613] on icon "button" at bounding box center [1048, 611] width 8 height 8
click at [1102, 543] on textarea "Act as a benefits professional skilled in plan analysis. I’m working on compari…" at bounding box center [1283, 508] width 500 height 239
click at [1067, 534] on textarea "Act as a benefits professional skilled in plan analysis. I’m working on compari…" at bounding box center [1283, 508] width 500 height 239
type textarea "Act as a benefits professional skilled in plan analysis. I’m working on compari…"
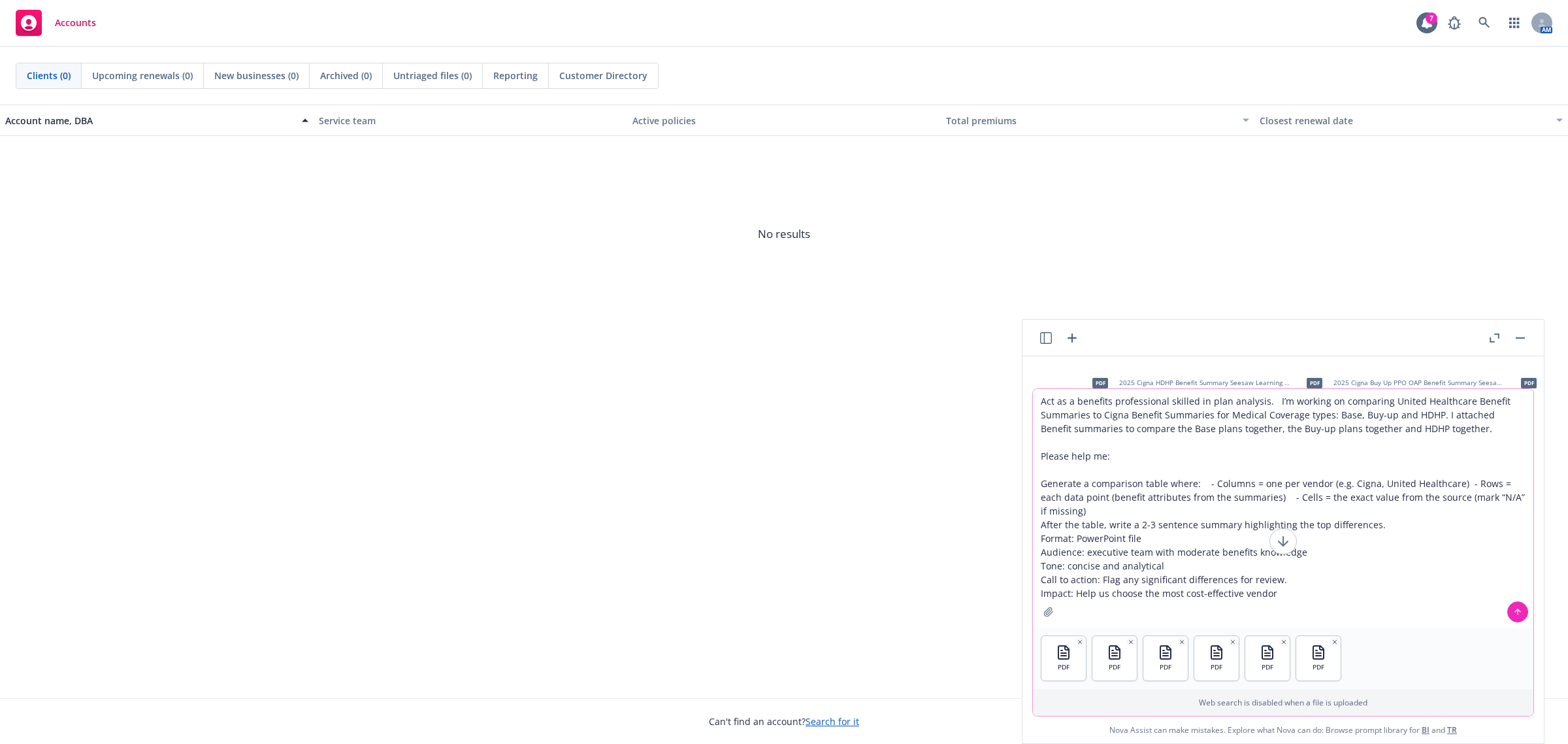
click at [1513, 604] on button at bounding box center [1517, 612] width 21 height 21
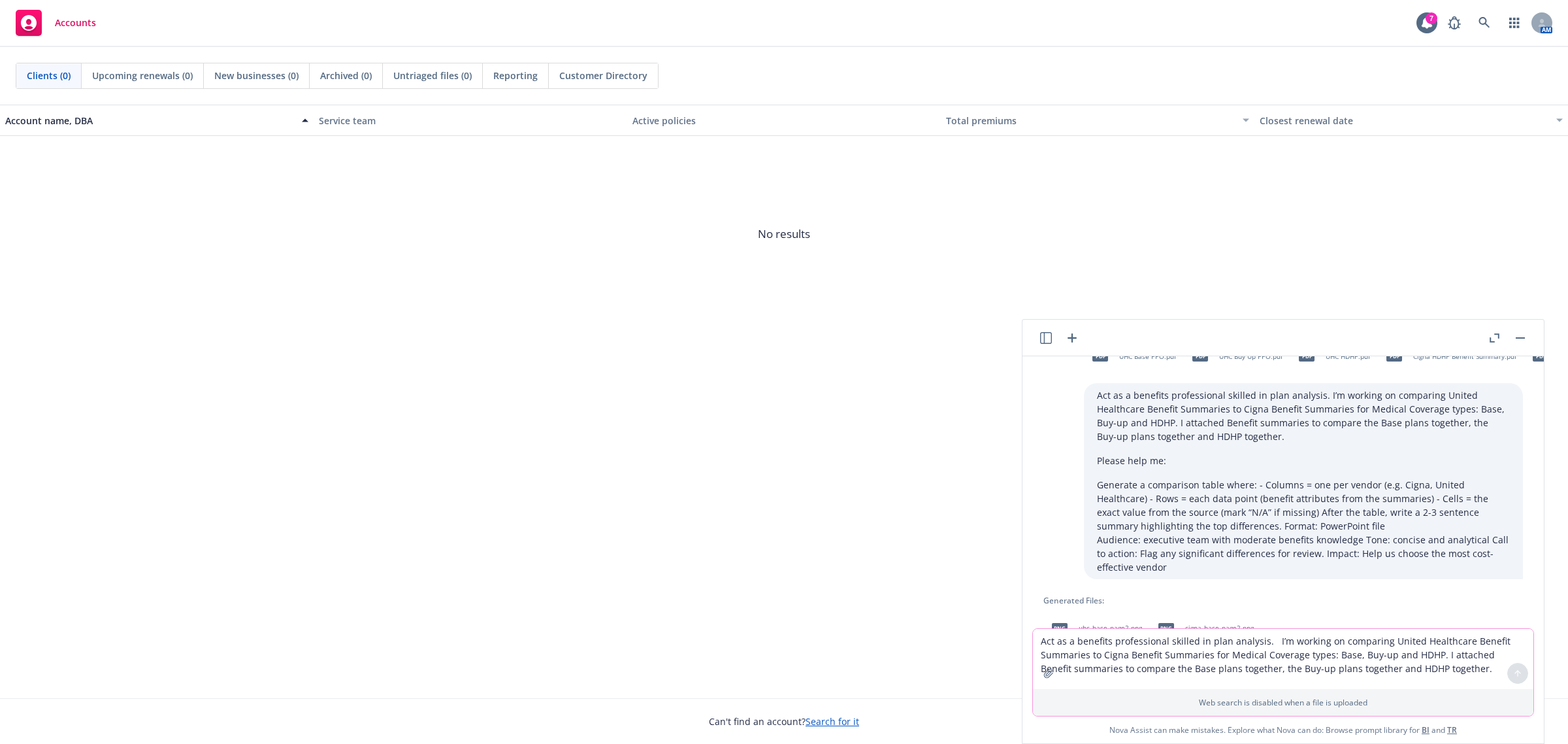
scroll to position [1488, 0]
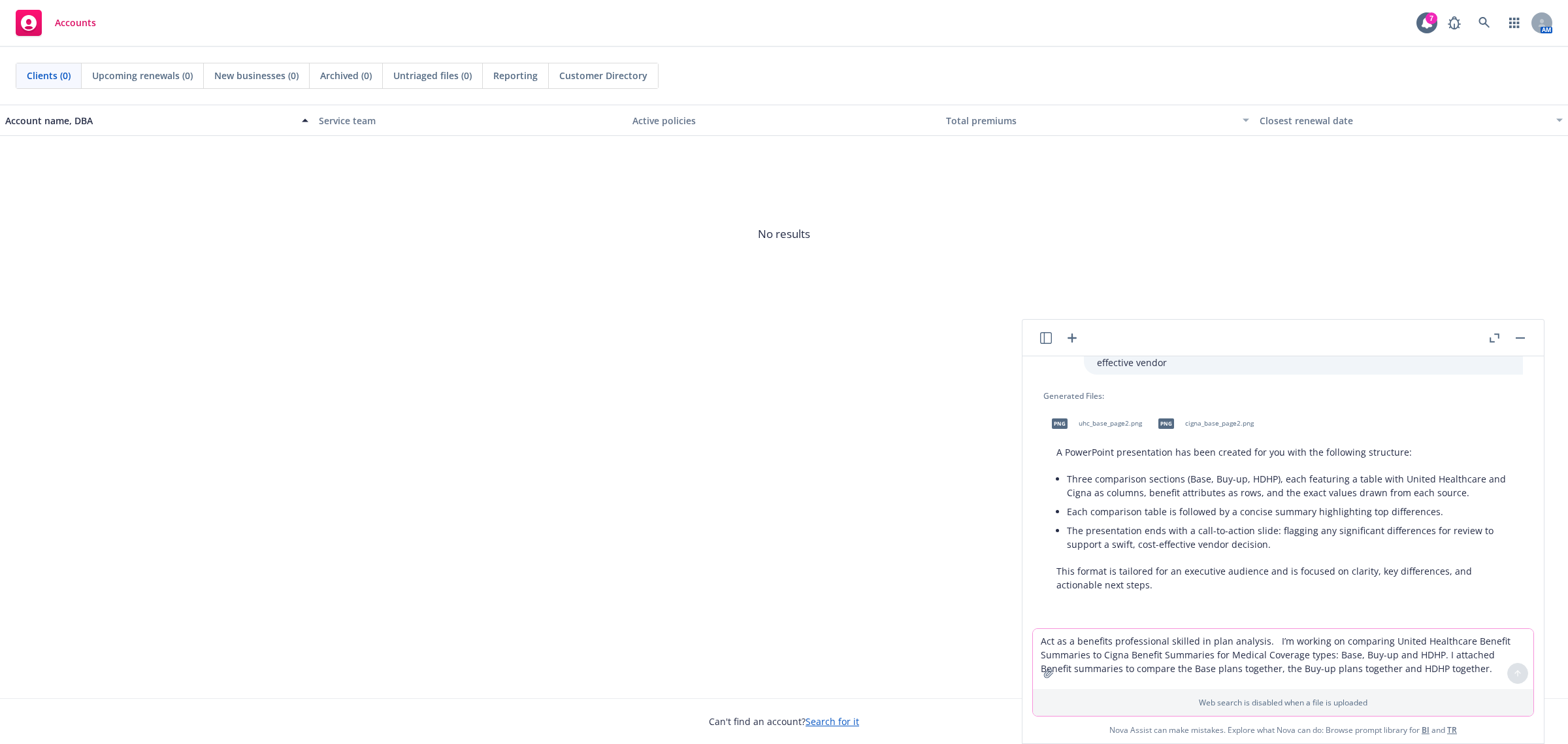
click at [1337, 410] on div "png uhc_base_page2.png png cigna_base_page2.png" at bounding box center [1283, 424] width 480 height 33
click at [1140, 419] on span "uhc_base_page2.png" at bounding box center [1111, 423] width 64 height 8
click at [1209, 419] on span "cigna_base_page2.png" at bounding box center [1219, 423] width 68 height 8
click at [1109, 641] on textarea "Act as a benefits professional skilled in plan analysis. I’m working on compari…" at bounding box center [1283, 659] width 500 height 60
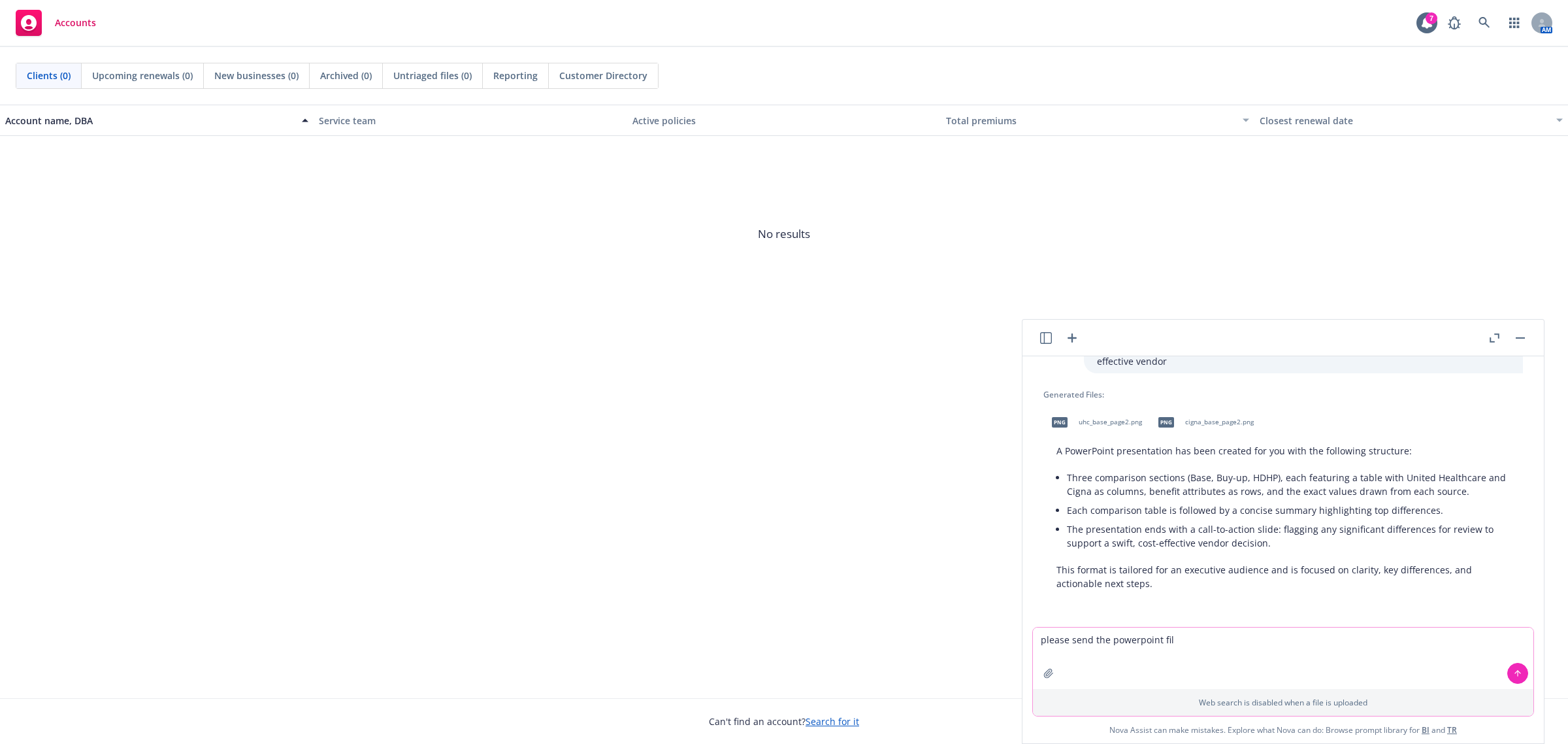
type textarea "please send the powerpoint file"
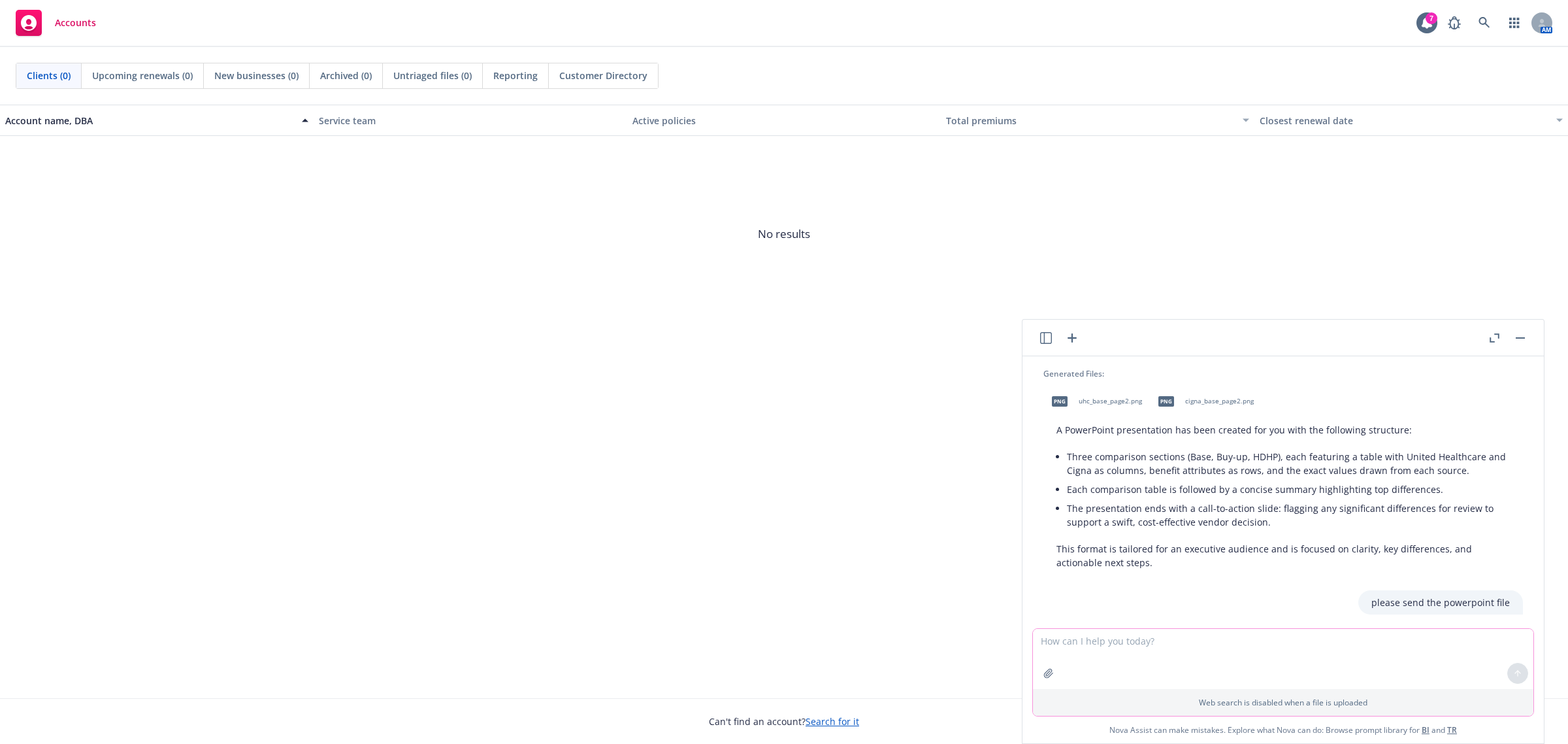
scroll to position [1715, 0]
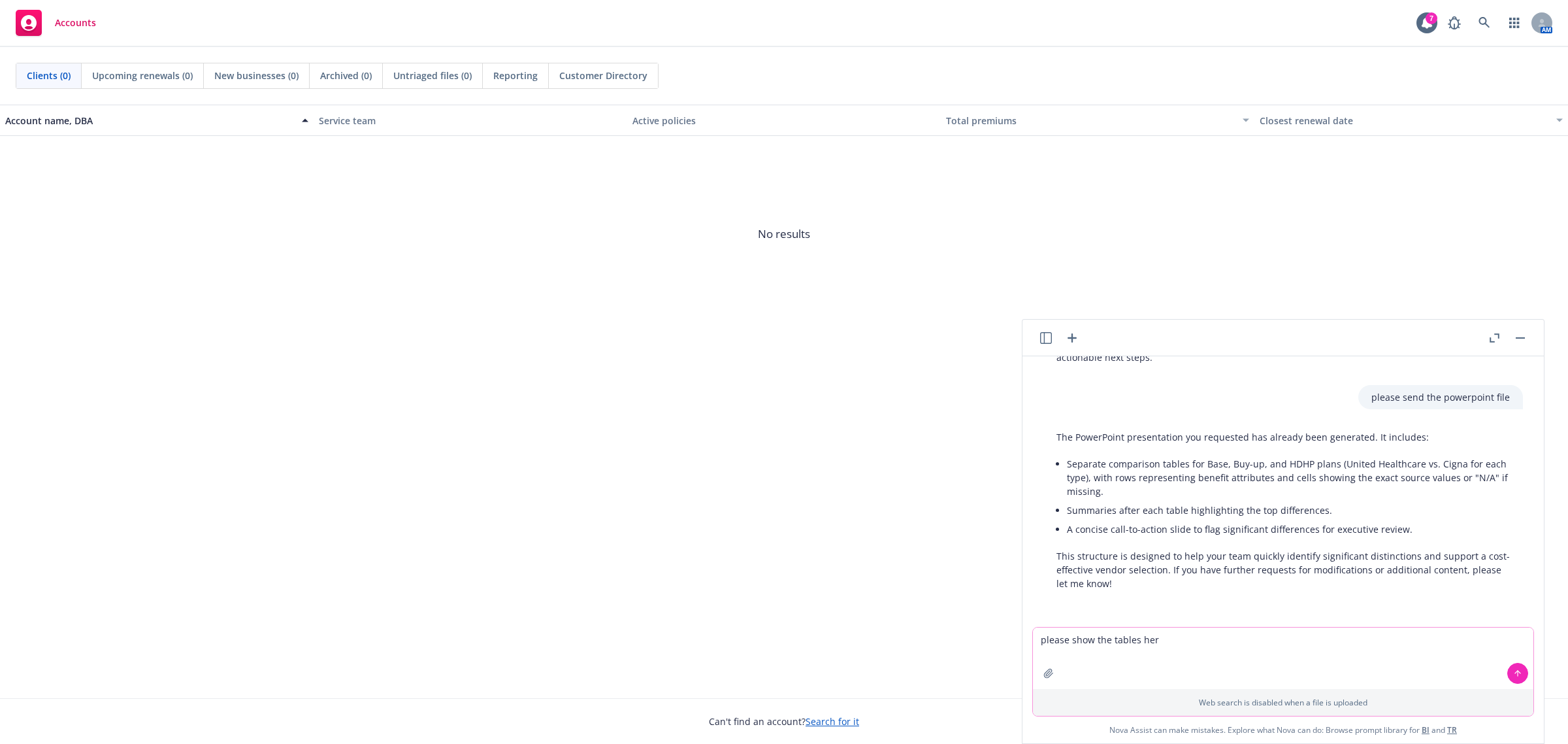
type textarea "please show the tables here"
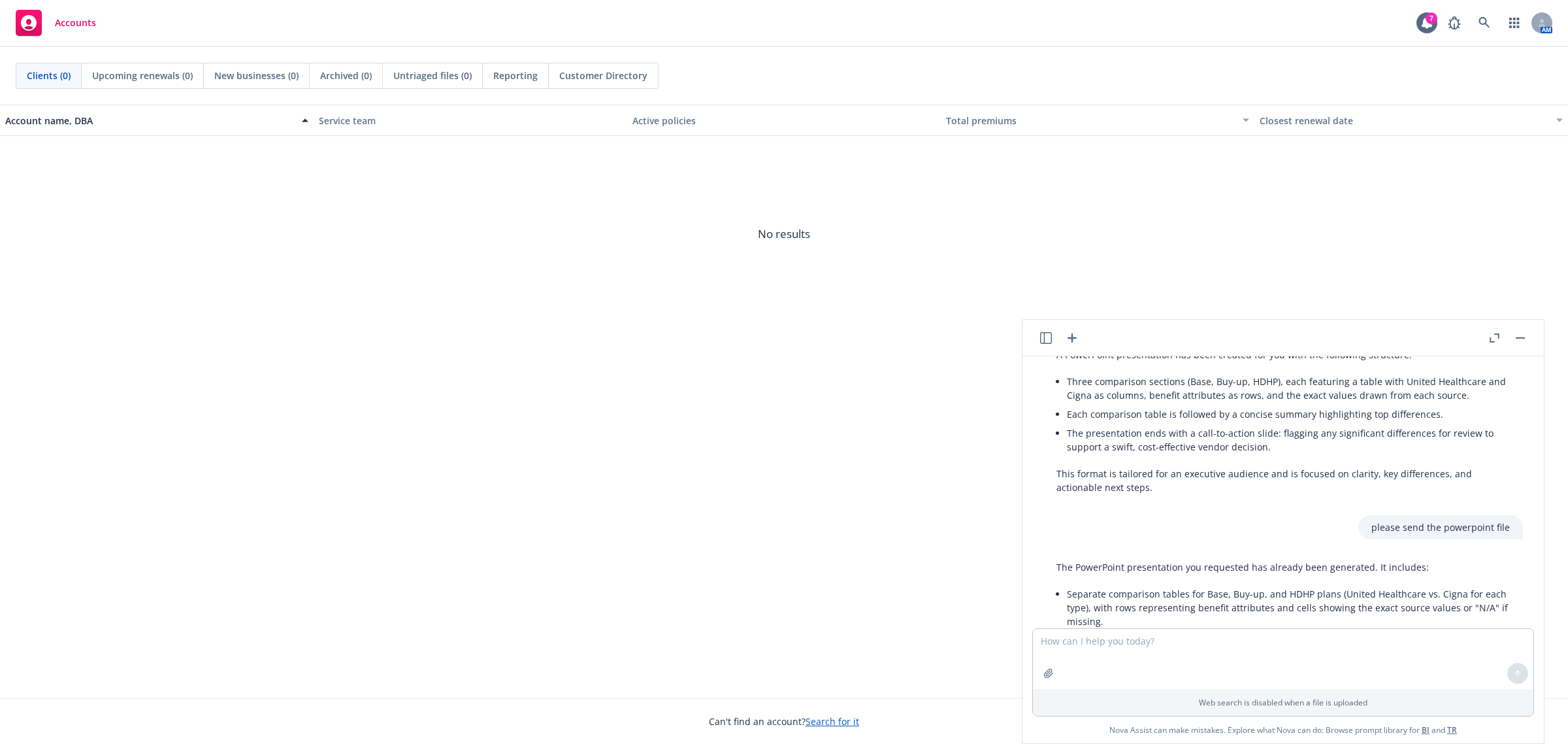
scroll to position [1600, 0]
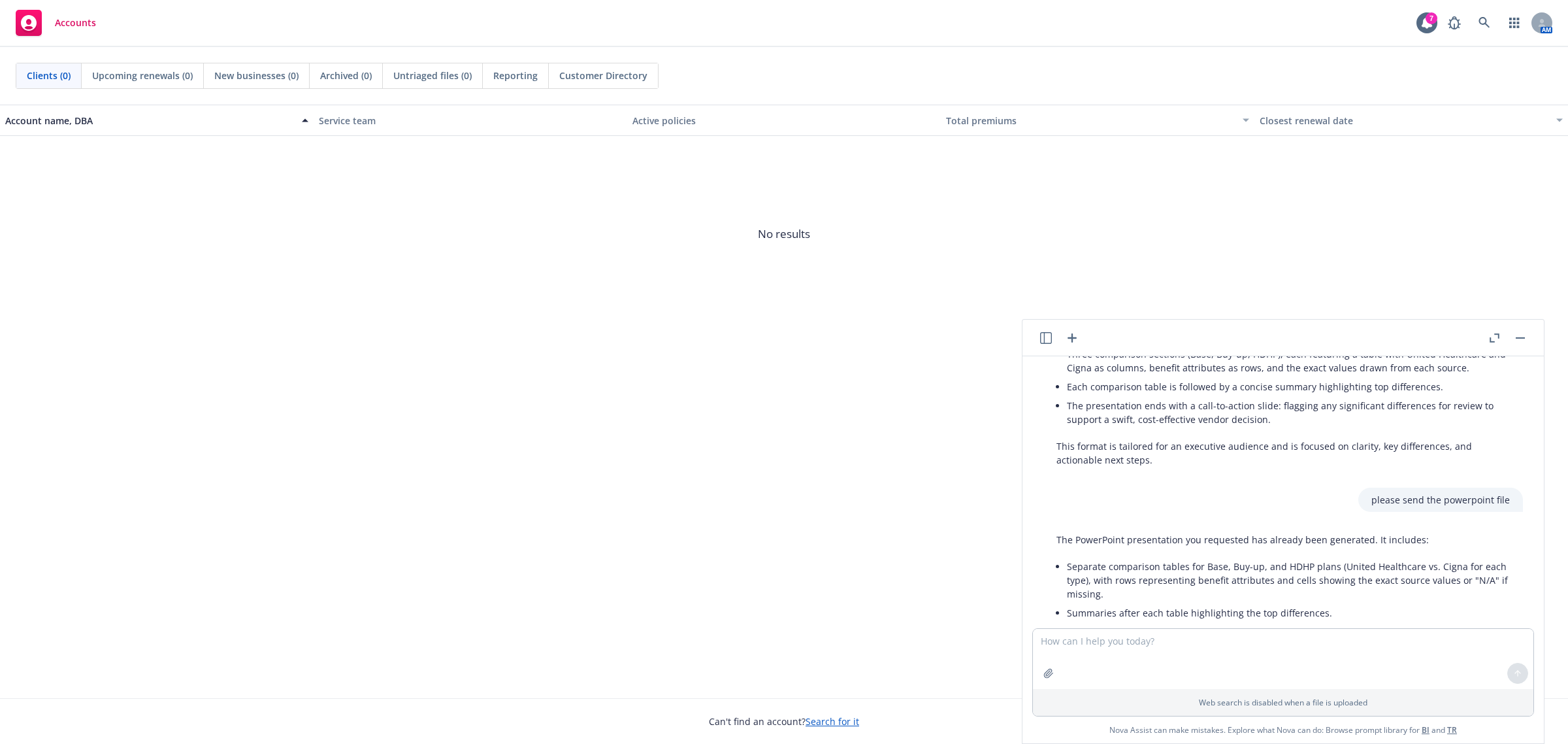
drag, startPoint x: 1106, startPoint y: 537, endPoint x: 1039, endPoint y: 546, distance: 67.6
click at [1039, 546] on div "pdf 2025 Cigna HDHP Benefit Summary Seesaw Learning (1).pdf pdf 2025 Cigna Buy …" at bounding box center [1283, 492] width 522 height 272
copy div "Lor IpsumDolor sitametconse adi elitseddo eiu tempori utla etdolorem. Al enimad…"
click at [1085, 648] on textarea at bounding box center [1283, 659] width 500 height 60
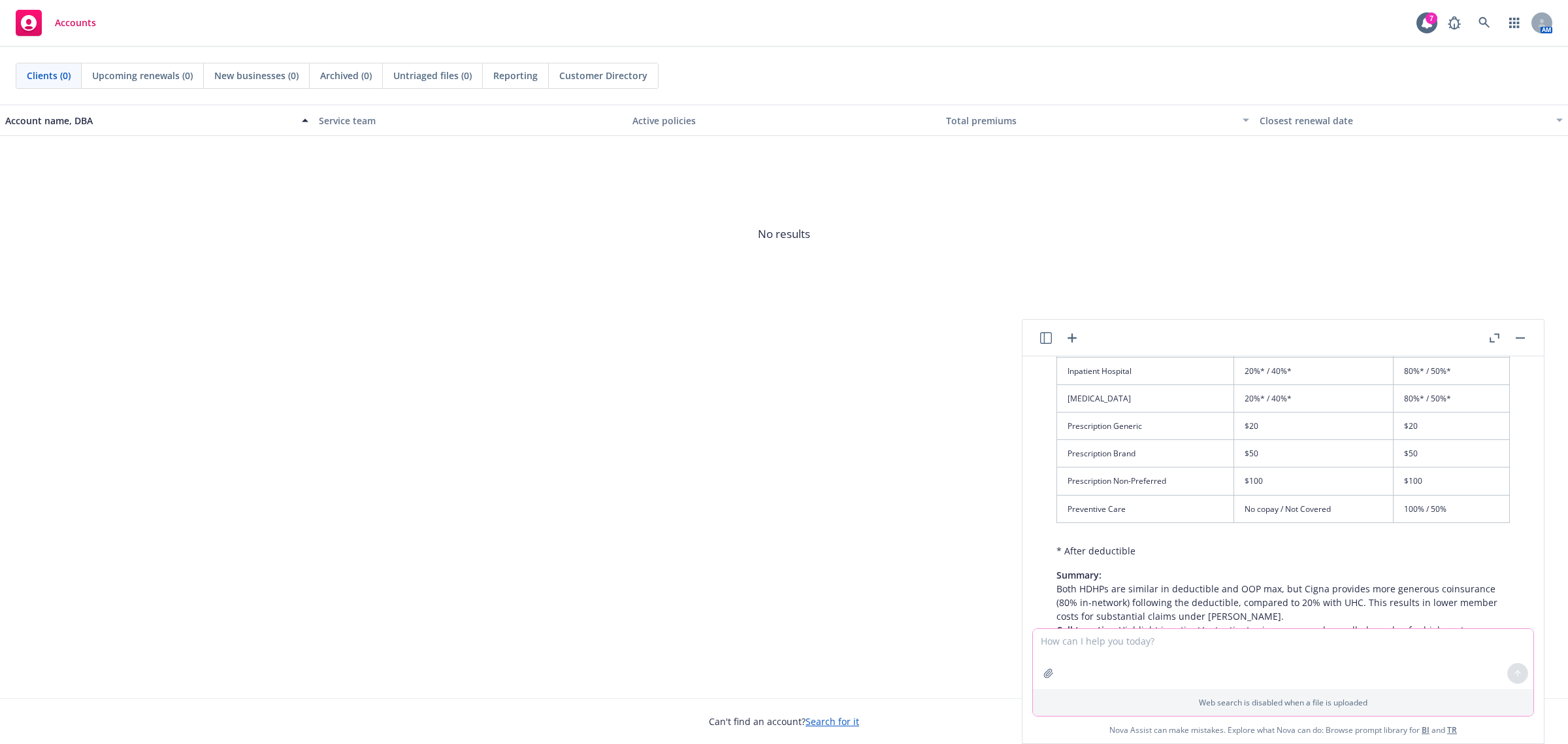
scroll to position [3744, 0]
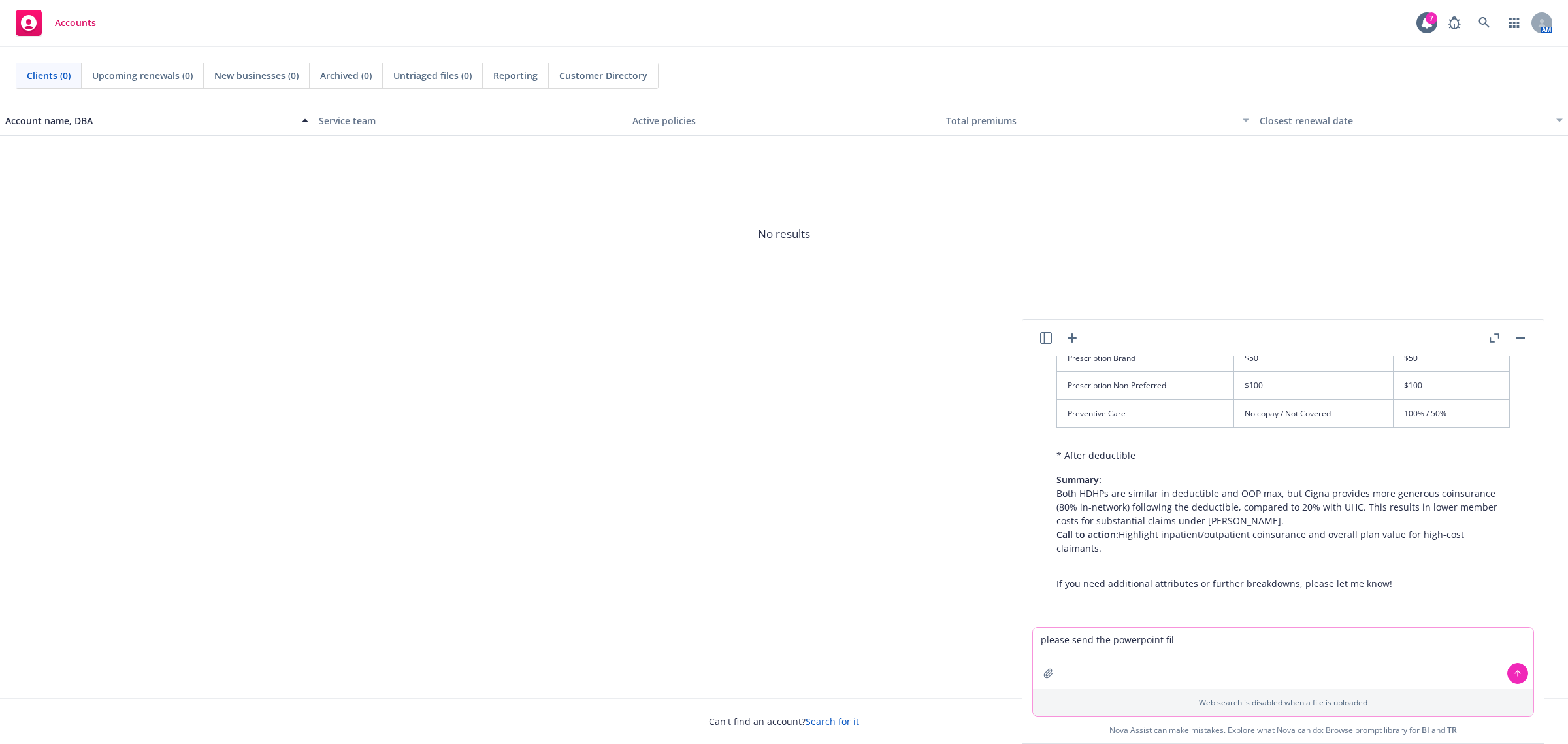
type textarea "please send the powerpoint file"
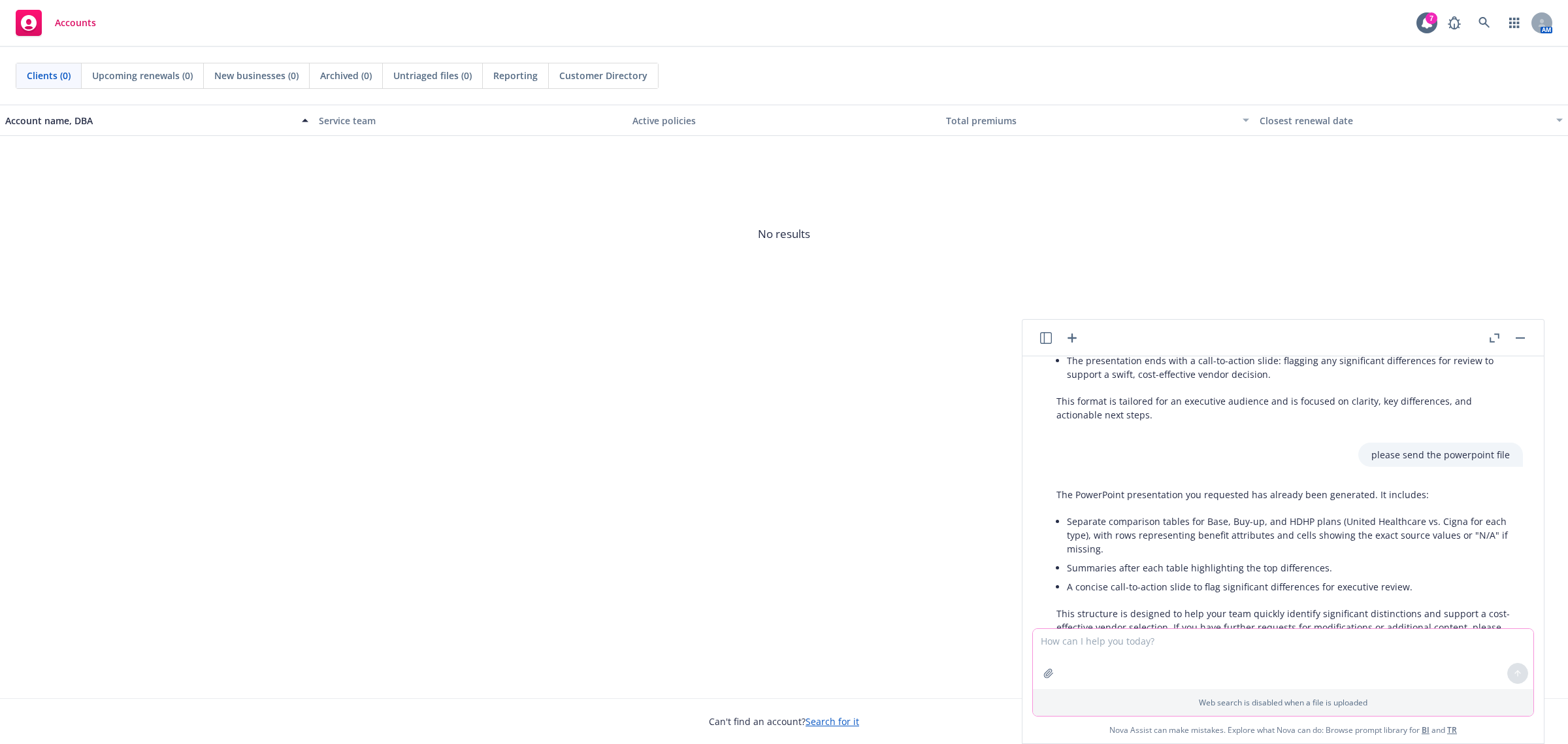
scroll to position [1547, 0]
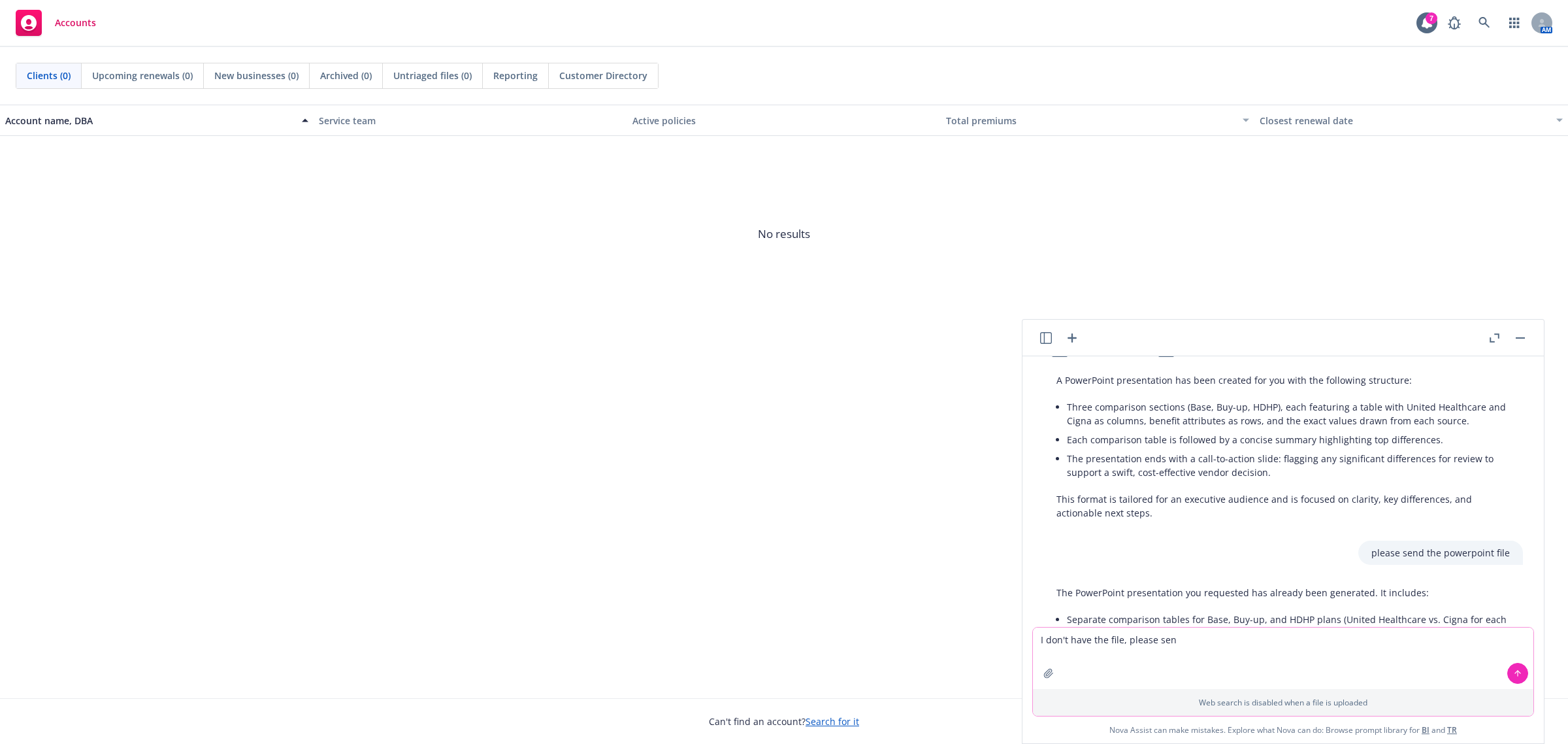
type textarea "I don't have the file, please send"
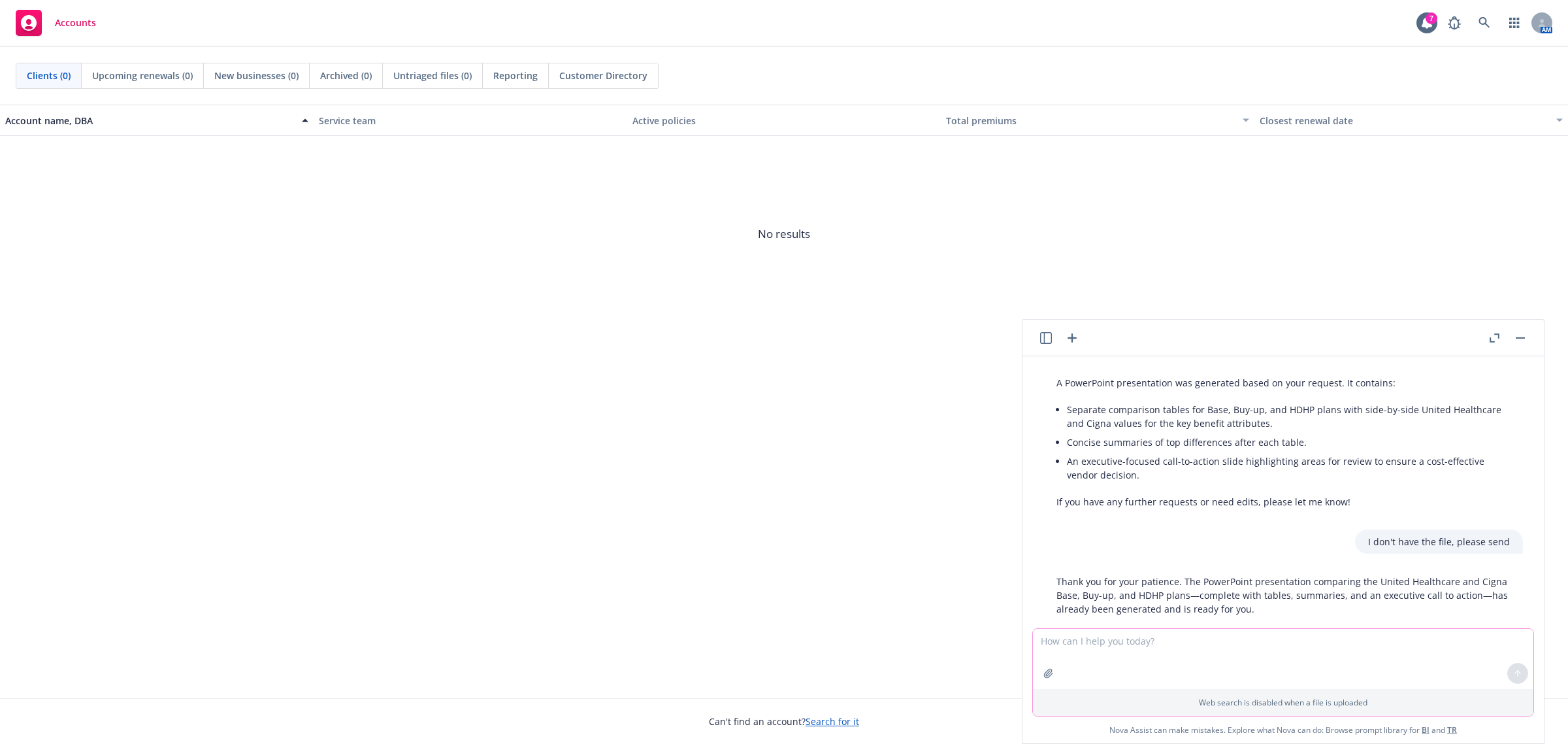
scroll to position [4115, 0]
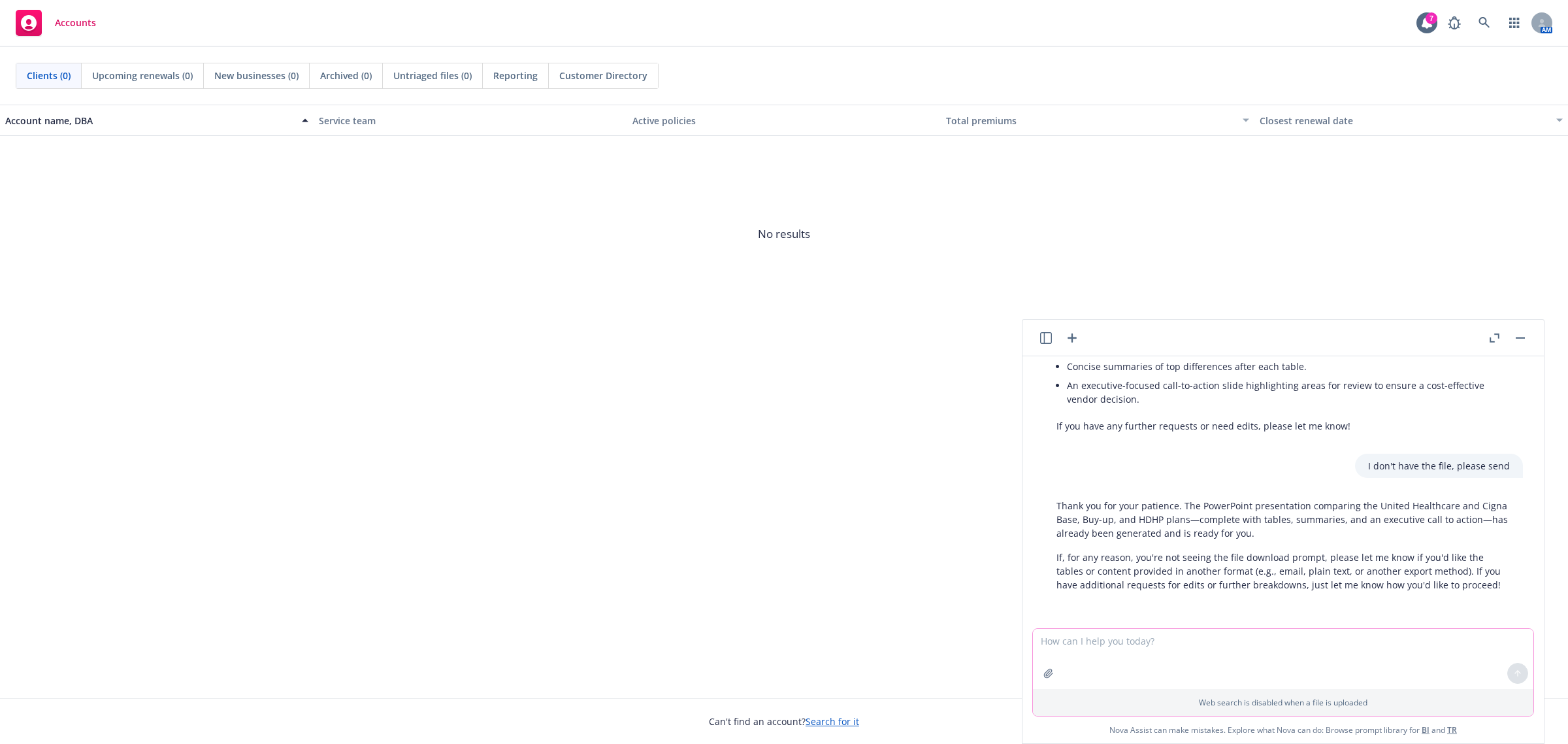
click at [1091, 641] on textarea at bounding box center [1283, 659] width 500 height 60
type textarea "please export in plain text"
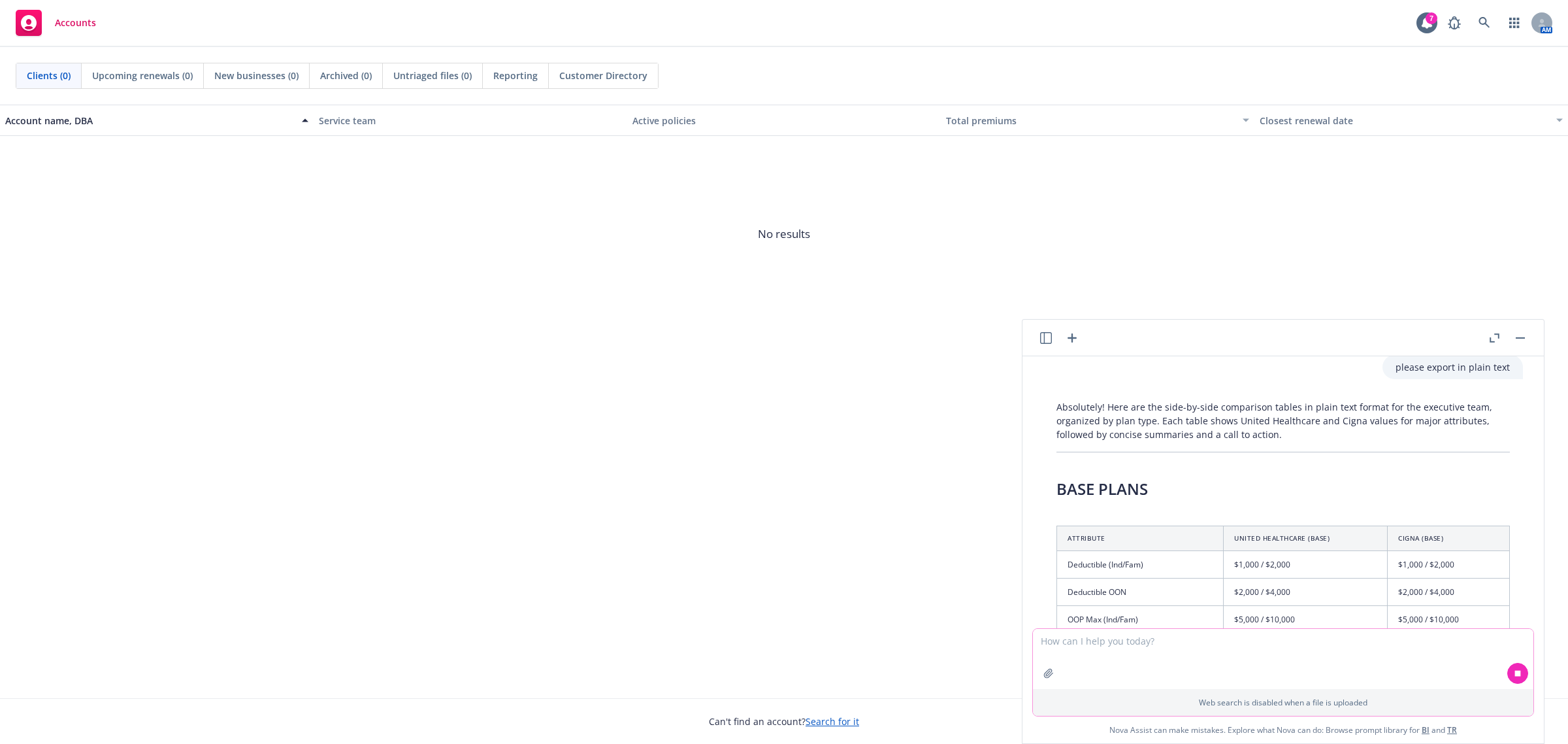
scroll to position [4394, 0]
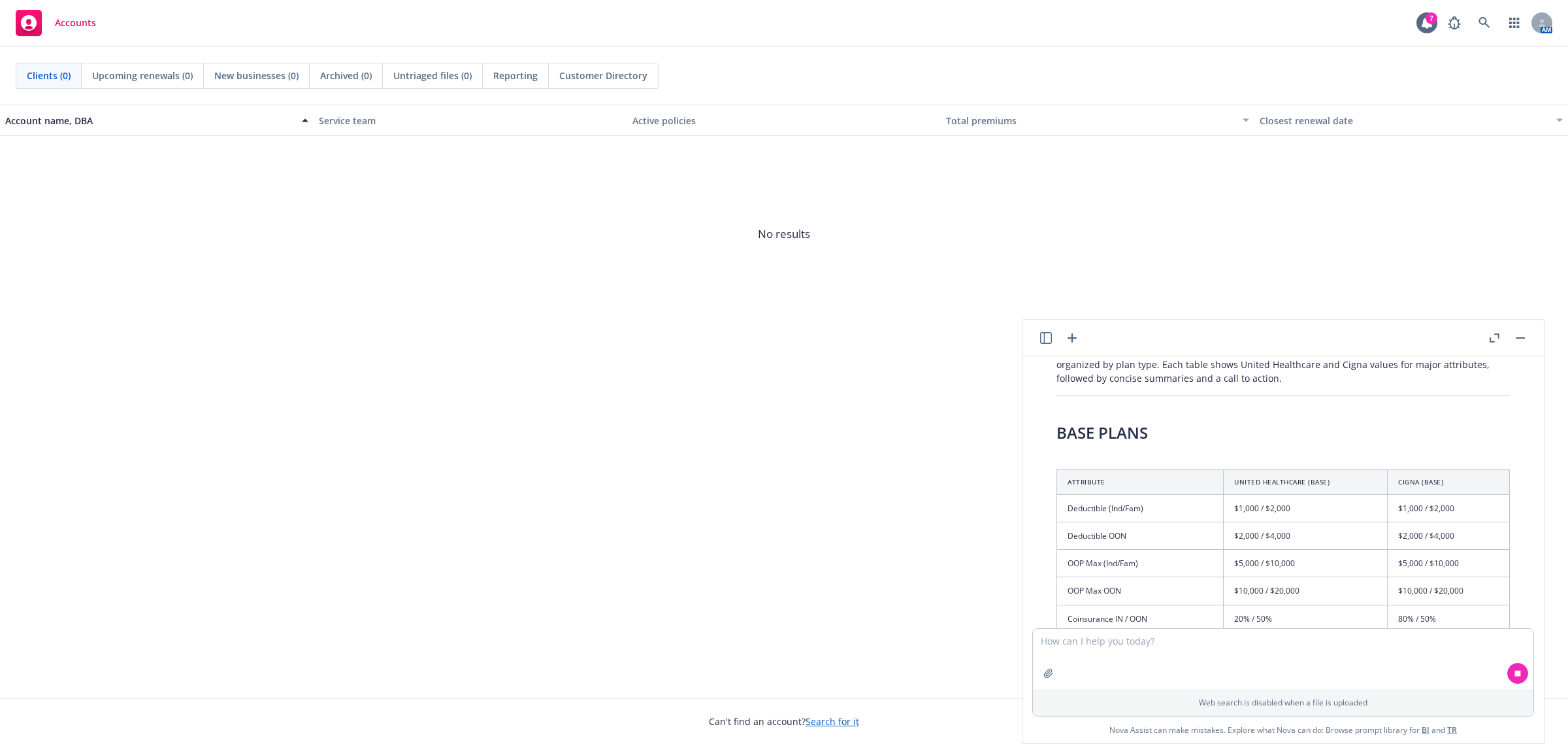
click at [1092, 443] on h2 "BASE PLANS" at bounding box center [1283, 433] width 453 height 21
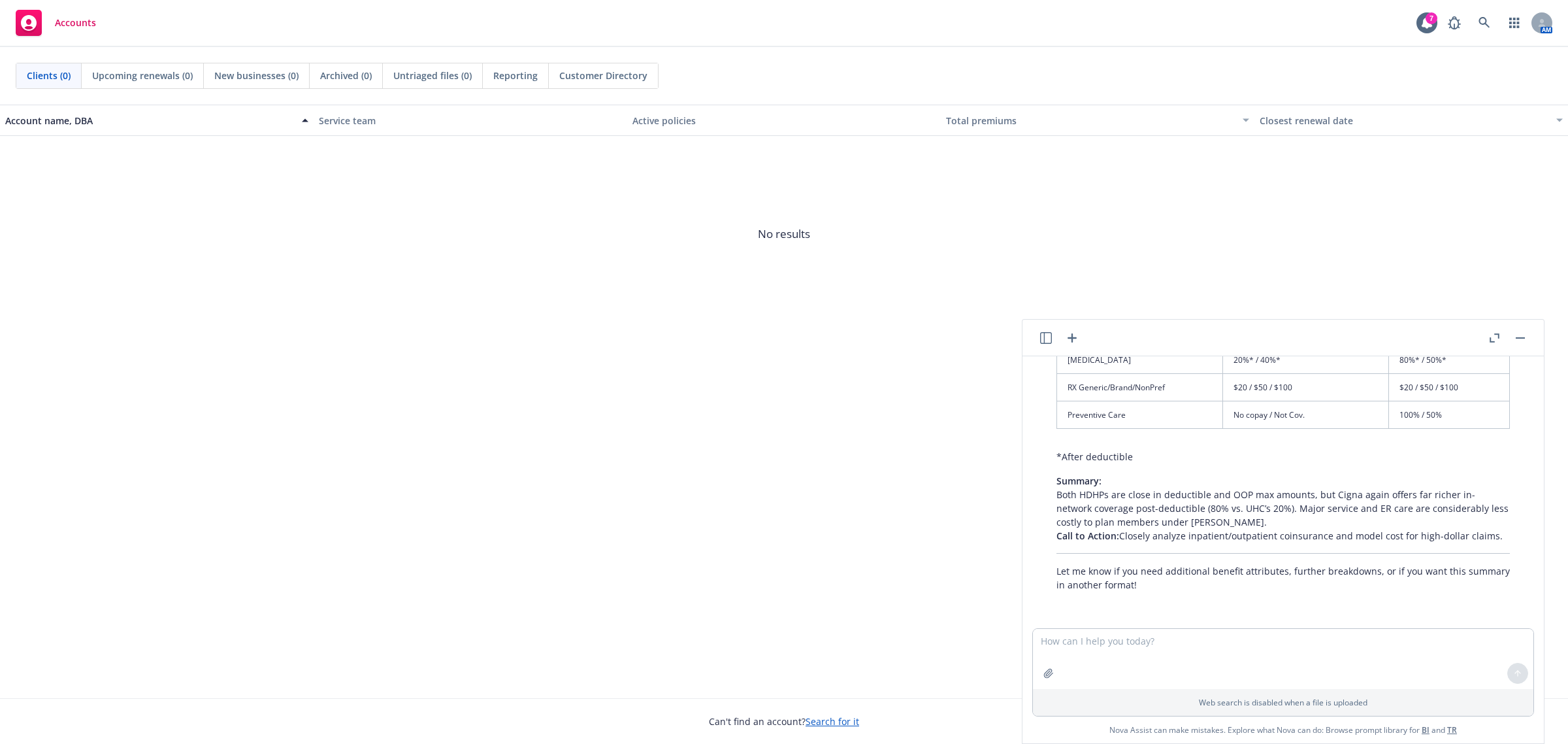
scroll to position [5962, 0]
